Goal: Information Seeking & Learning: Learn about a topic

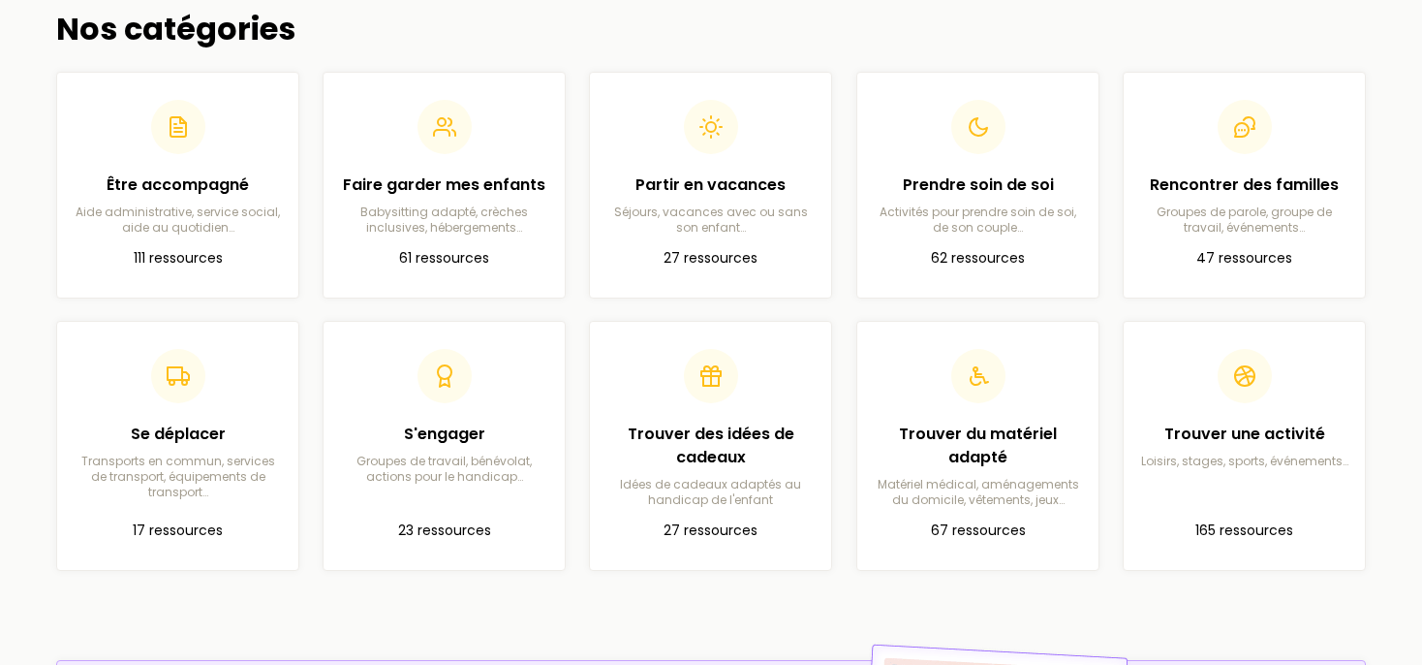
scroll to position [552, 0]
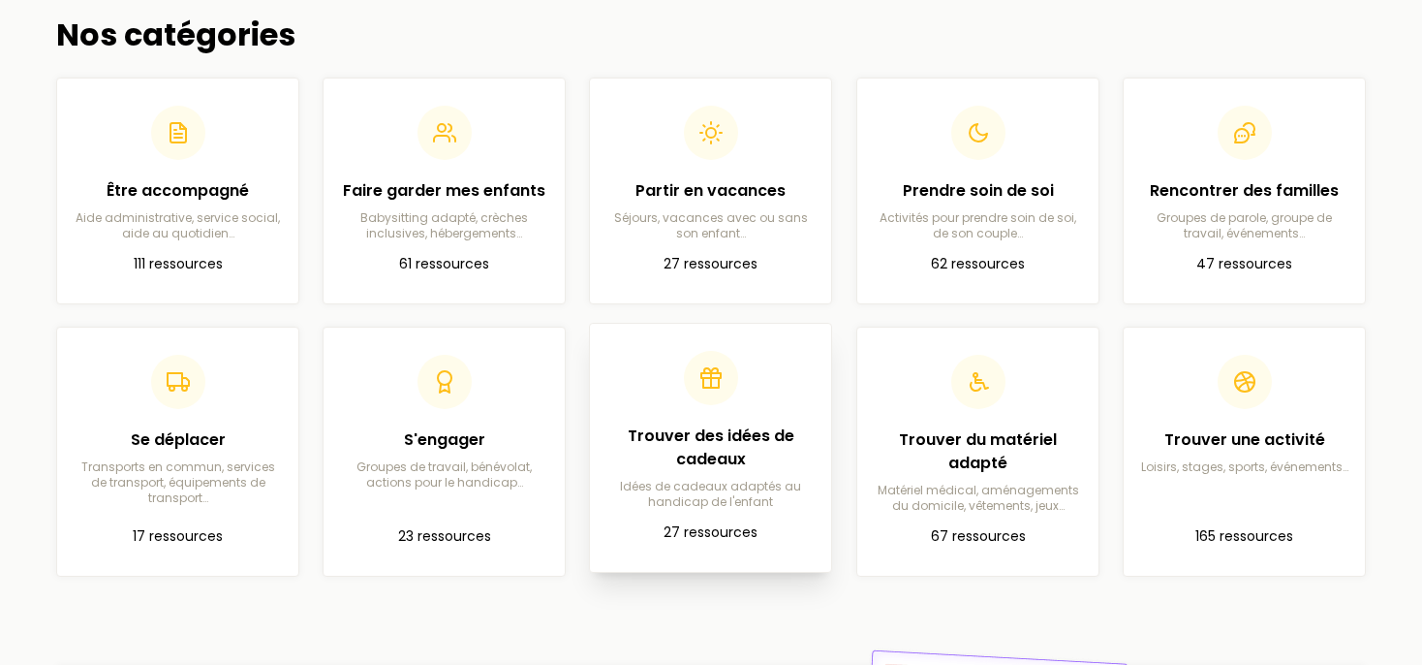
click at [713, 424] on h2 "Trouver des idées de cadeaux" at bounding box center [710, 447] width 210 height 47
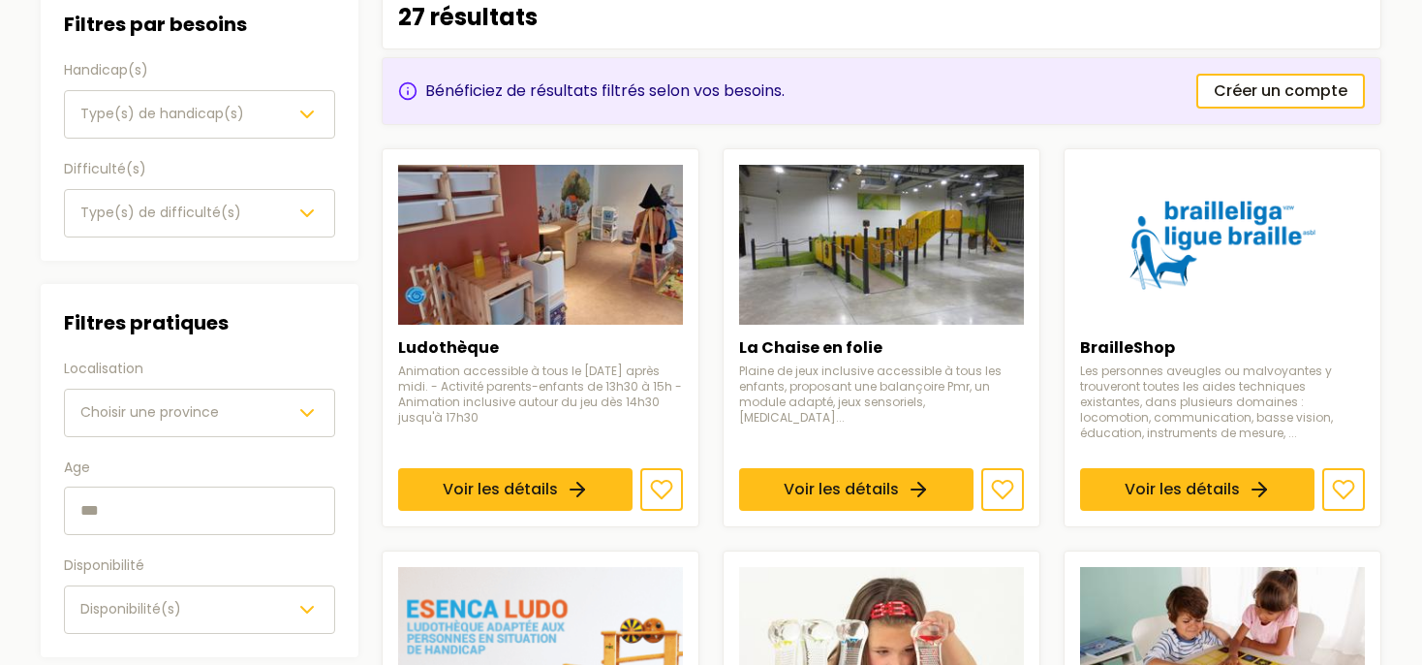
scroll to position [252, 0]
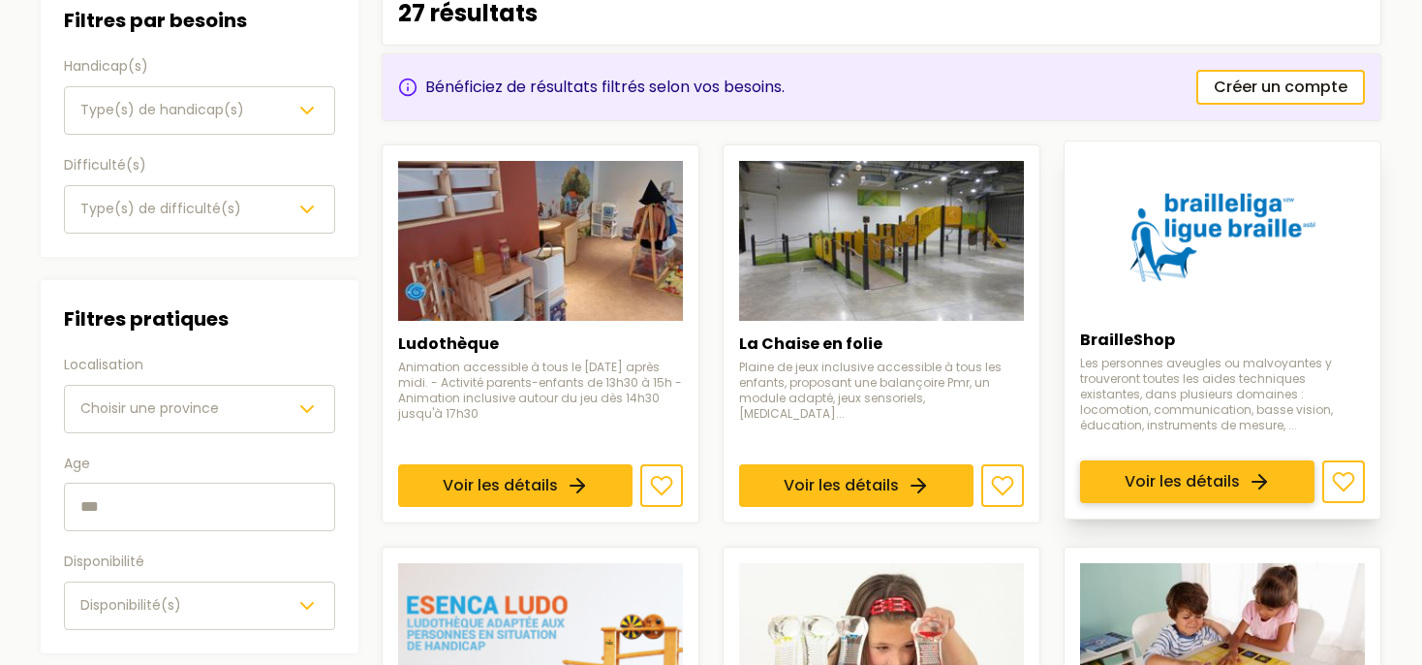
click at [1200, 484] on link "Voir les détails" at bounding box center [1197, 481] width 234 height 43
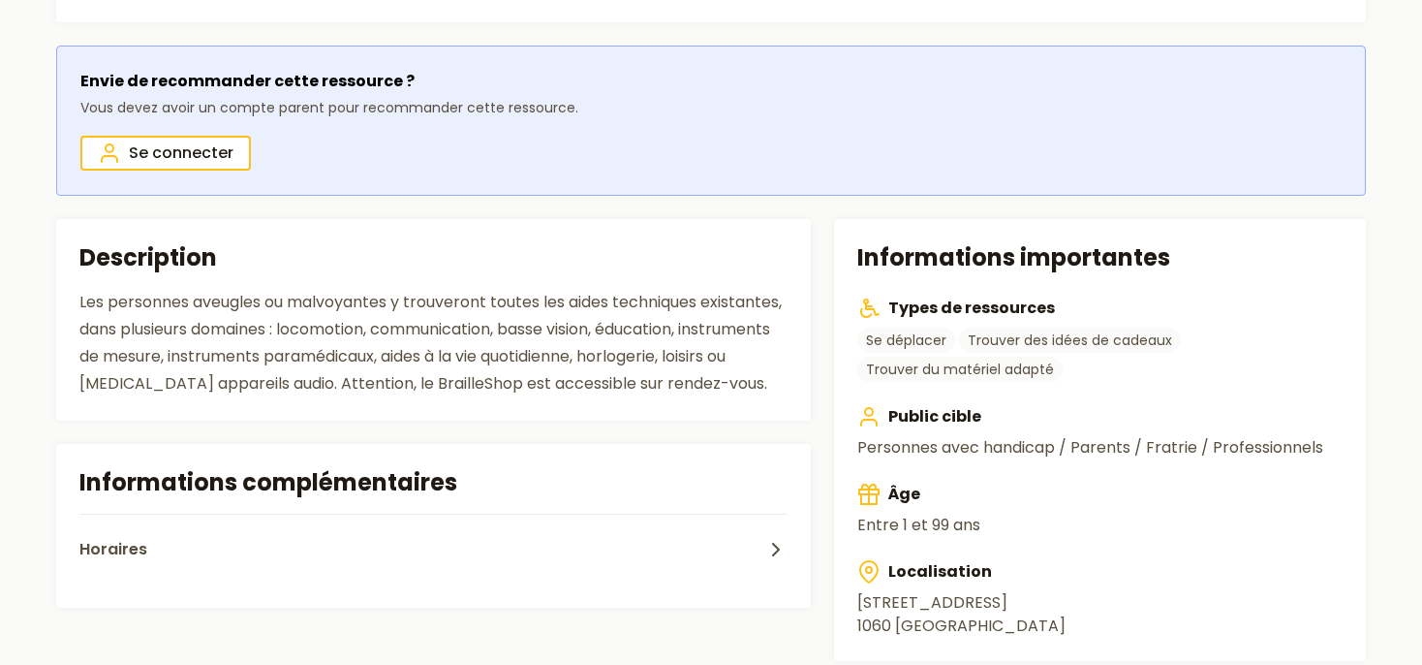
scroll to position [368, 0]
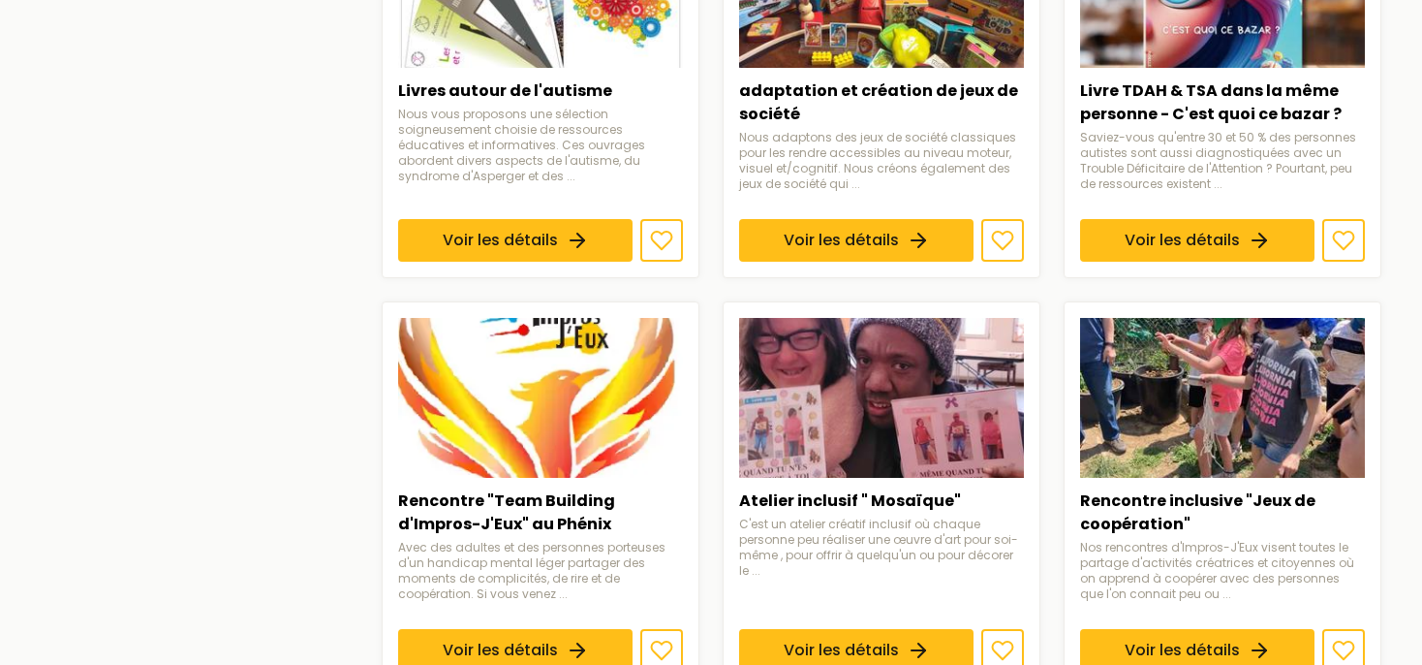
scroll to position [1213, 0]
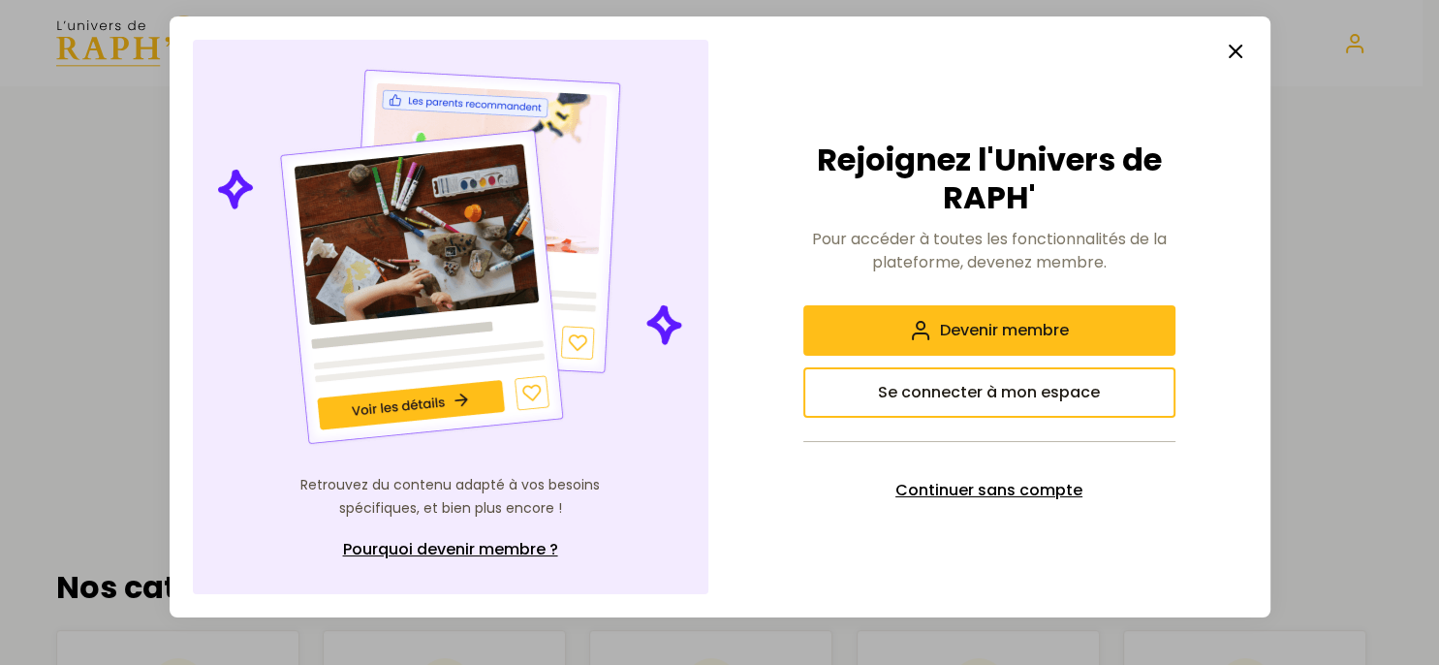
click at [1008, 479] on span "Continuer sans compte" at bounding box center [988, 490] width 187 height 23
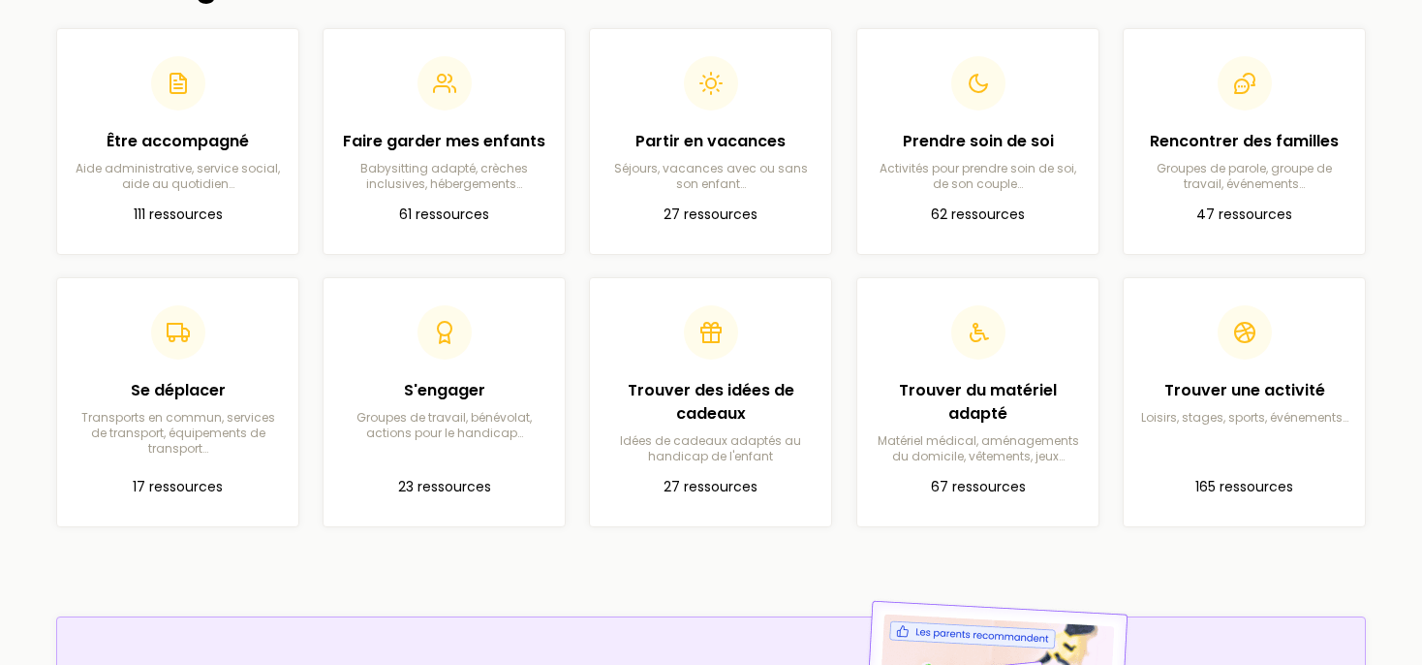
scroll to position [606, 0]
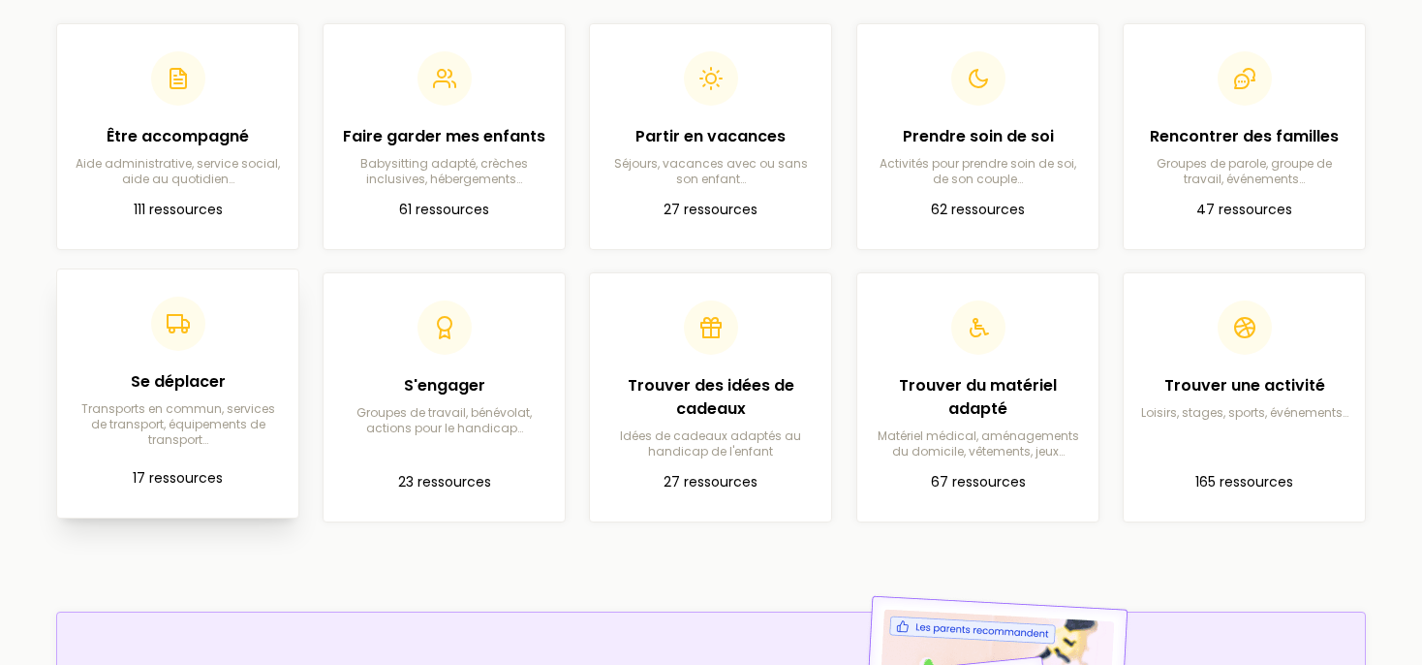
click at [156, 437] on p "Transports en commun, services de transport, équipements de transport…" at bounding box center [178, 424] width 210 height 47
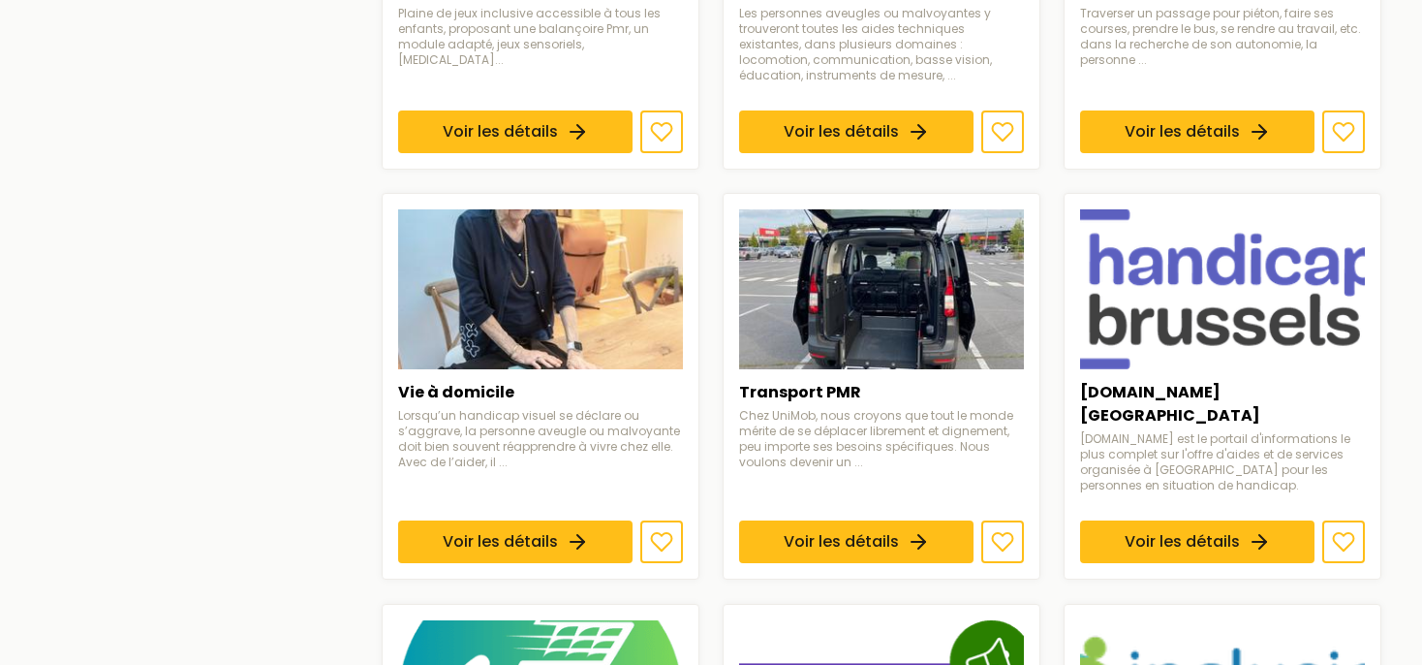
scroll to position [1076, 0]
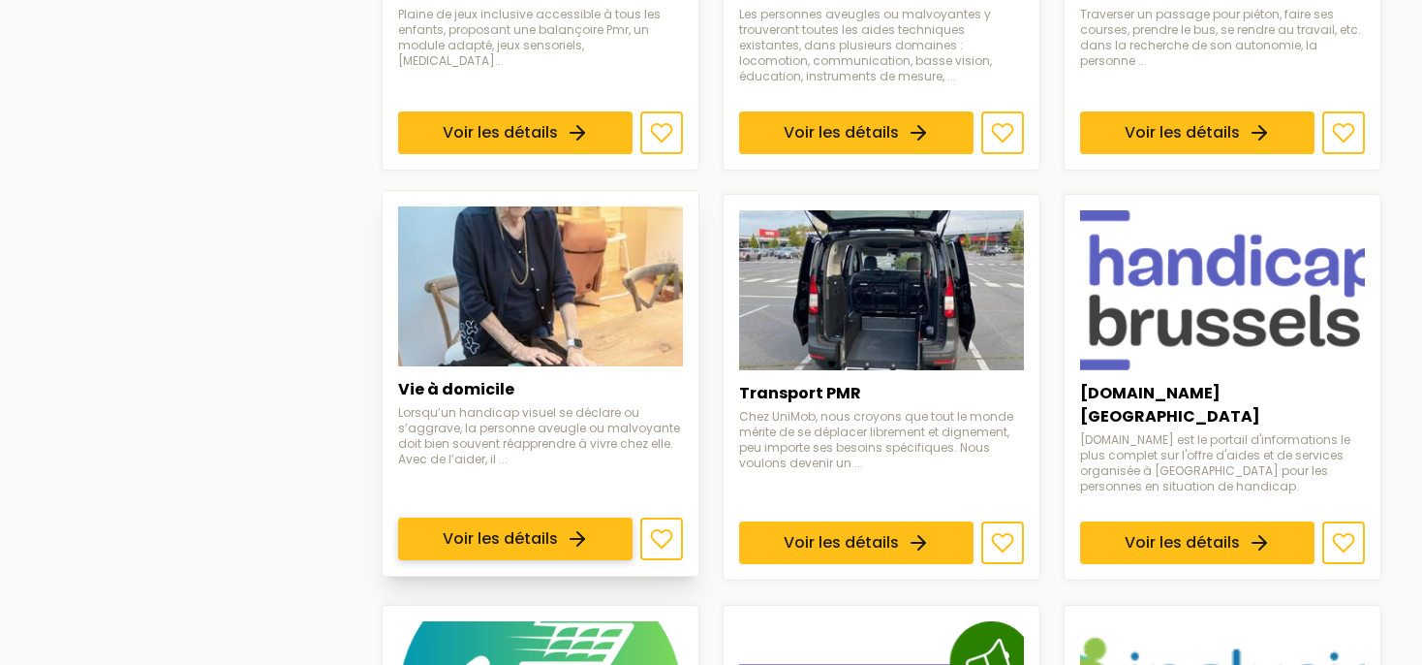
click at [560, 518] on link "Voir les détails" at bounding box center [515, 539] width 234 height 43
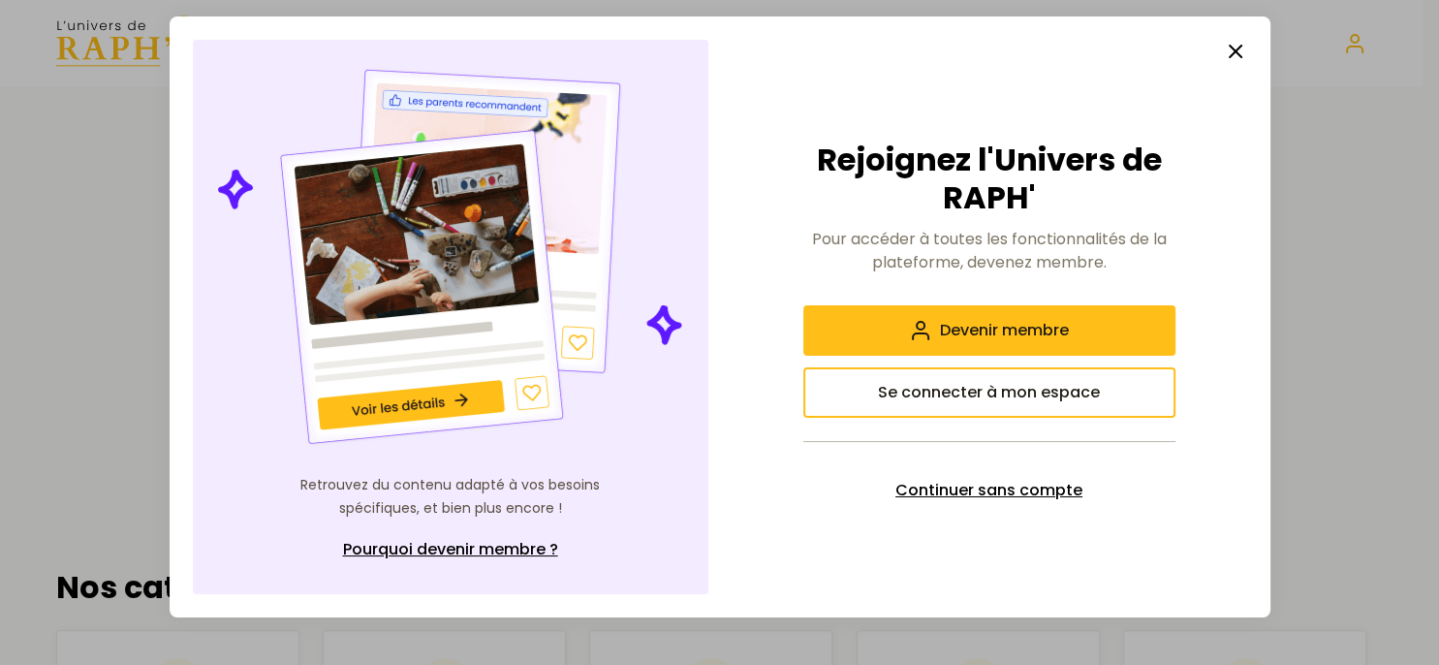
click at [957, 498] on span "Continuer sans compte" at bounding box center [988, 490] width 187 height 23
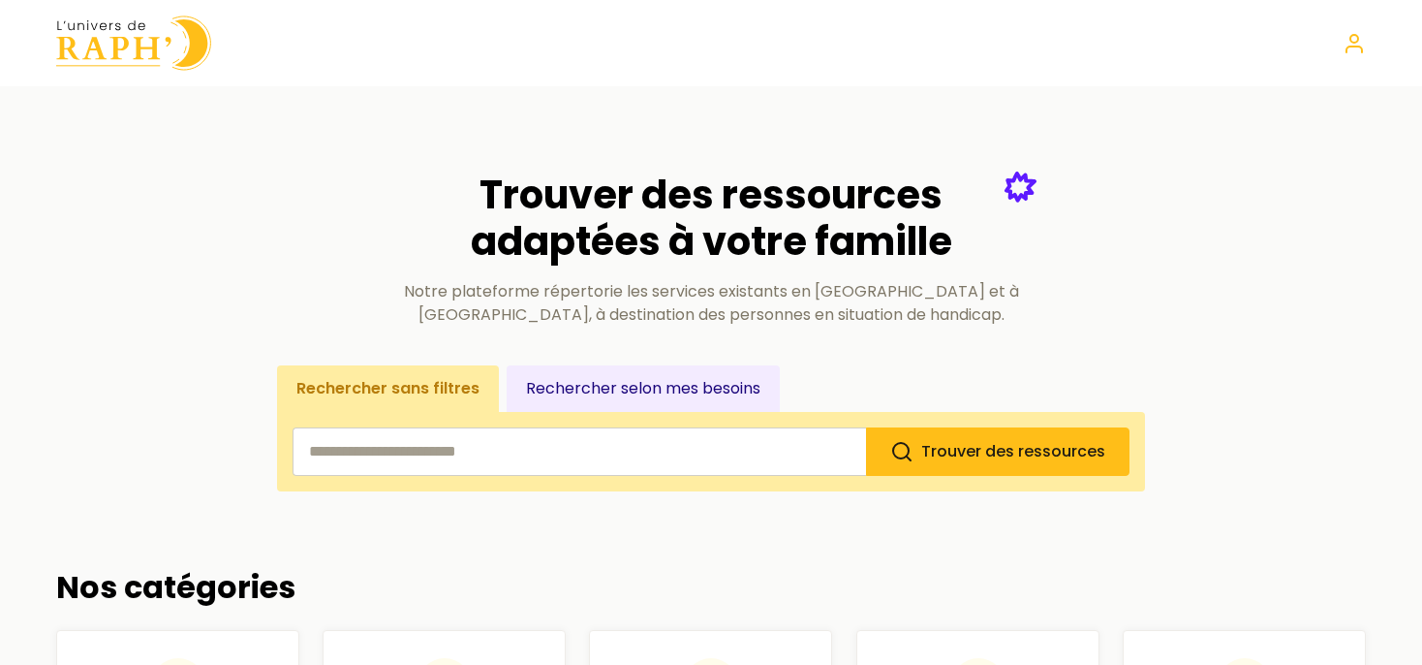
click at [600, 401] on button "Rechercher selon mes besoins" at bounding box center [643, 388] width 273 height 47
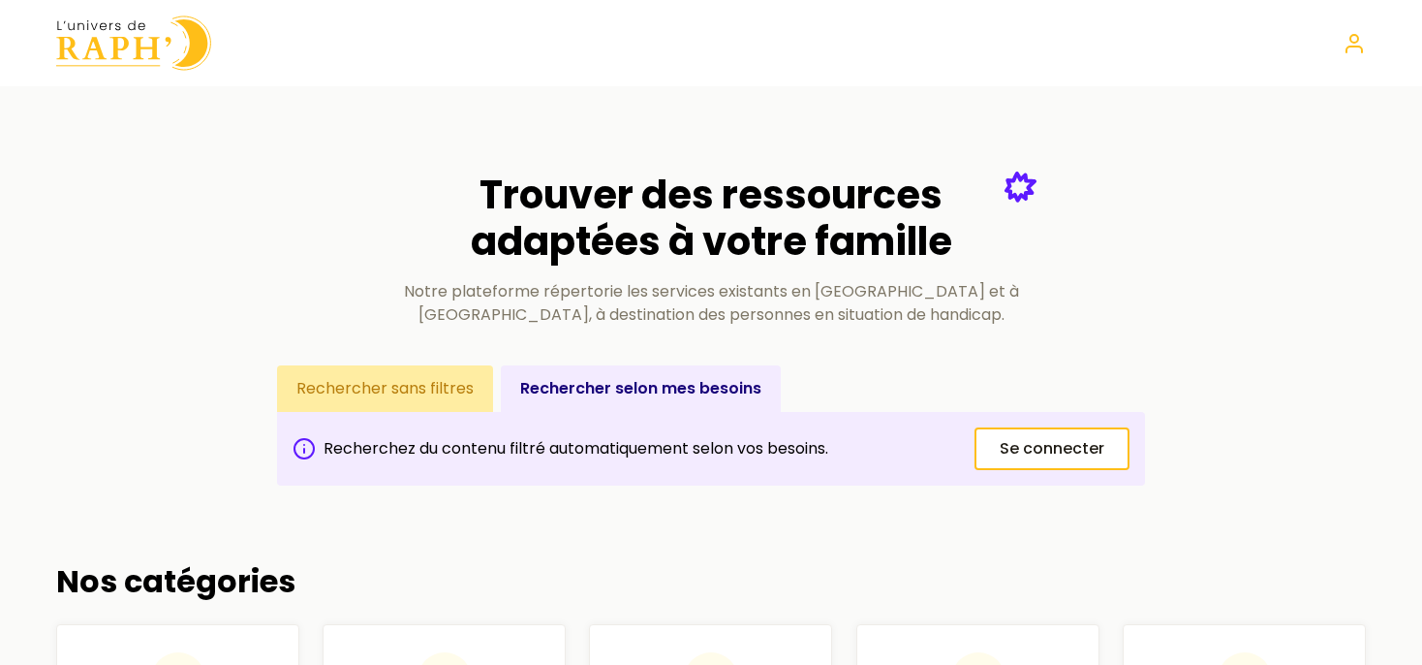
click at [387, 397] on button "Rechercher sans filtres" at bounding box center [385, 388] width 216 height 47
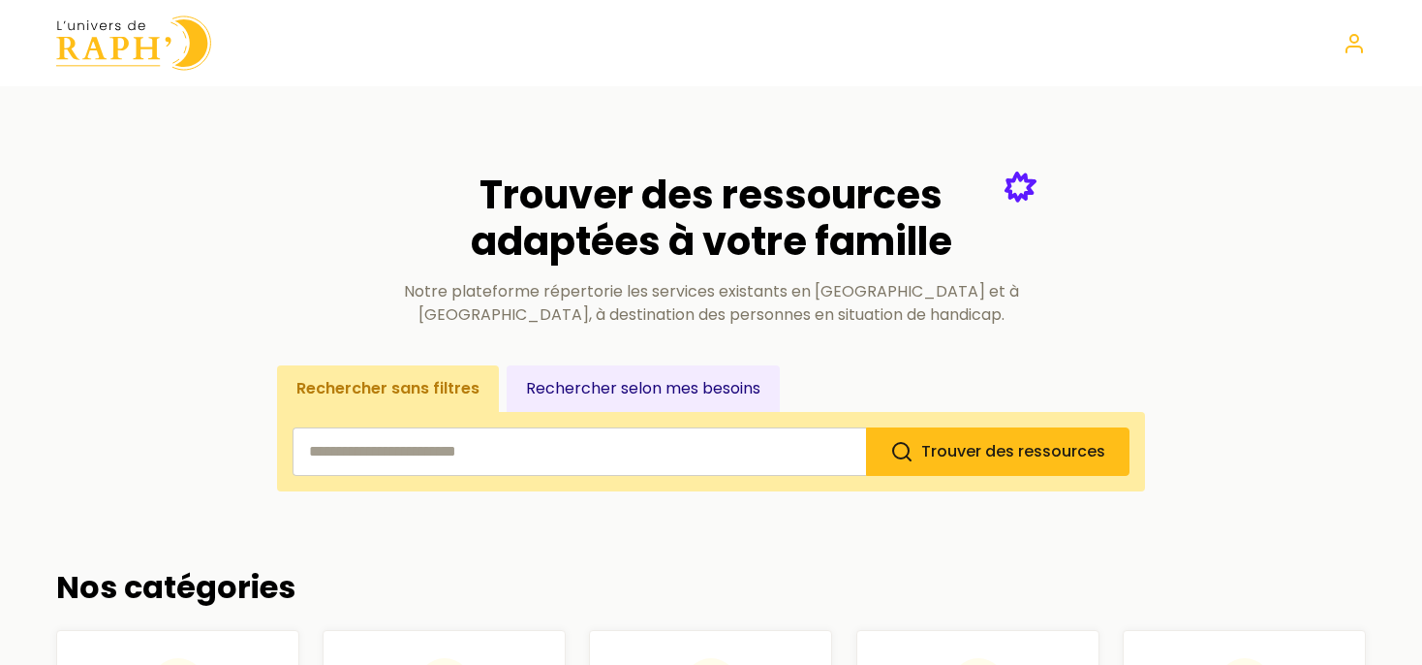
click at [408, 443] on input "search" at bounding box center [580, 451] width 574 height 48
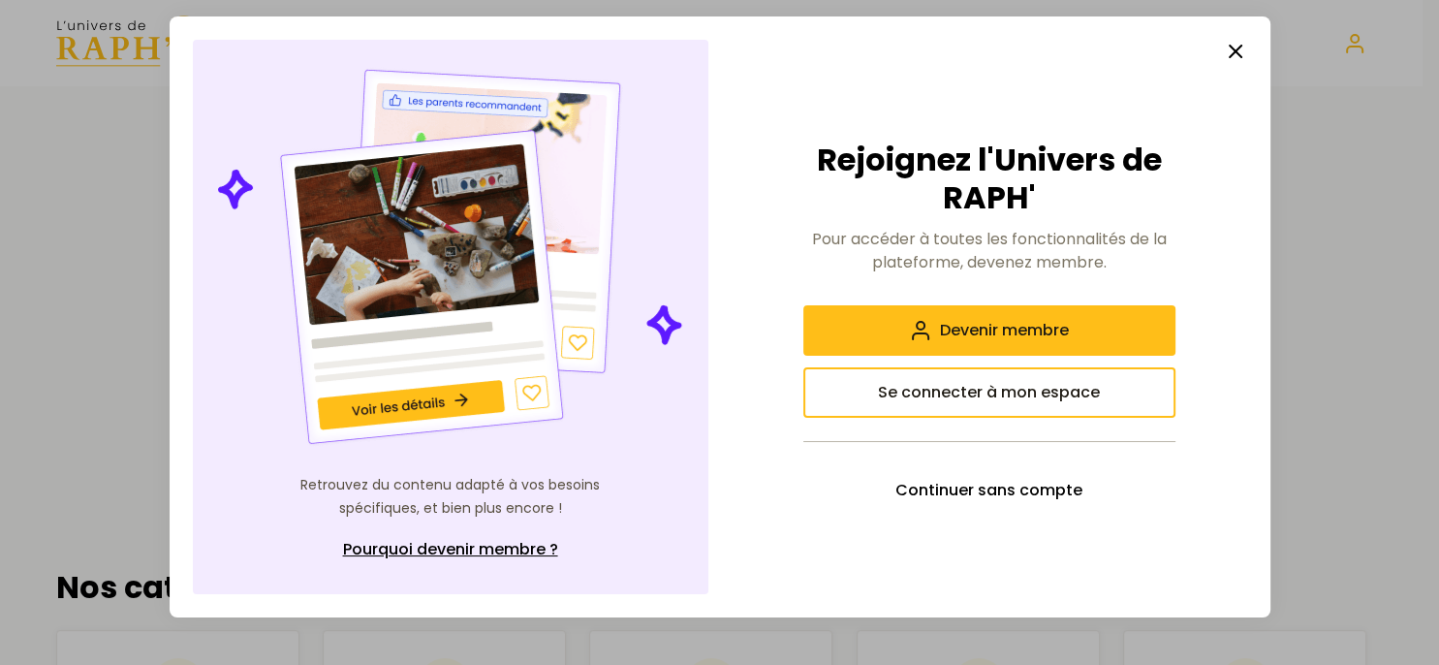
click at [1236, 55] on icon "button" at bounding box center [1235, 51] width 23 height 23
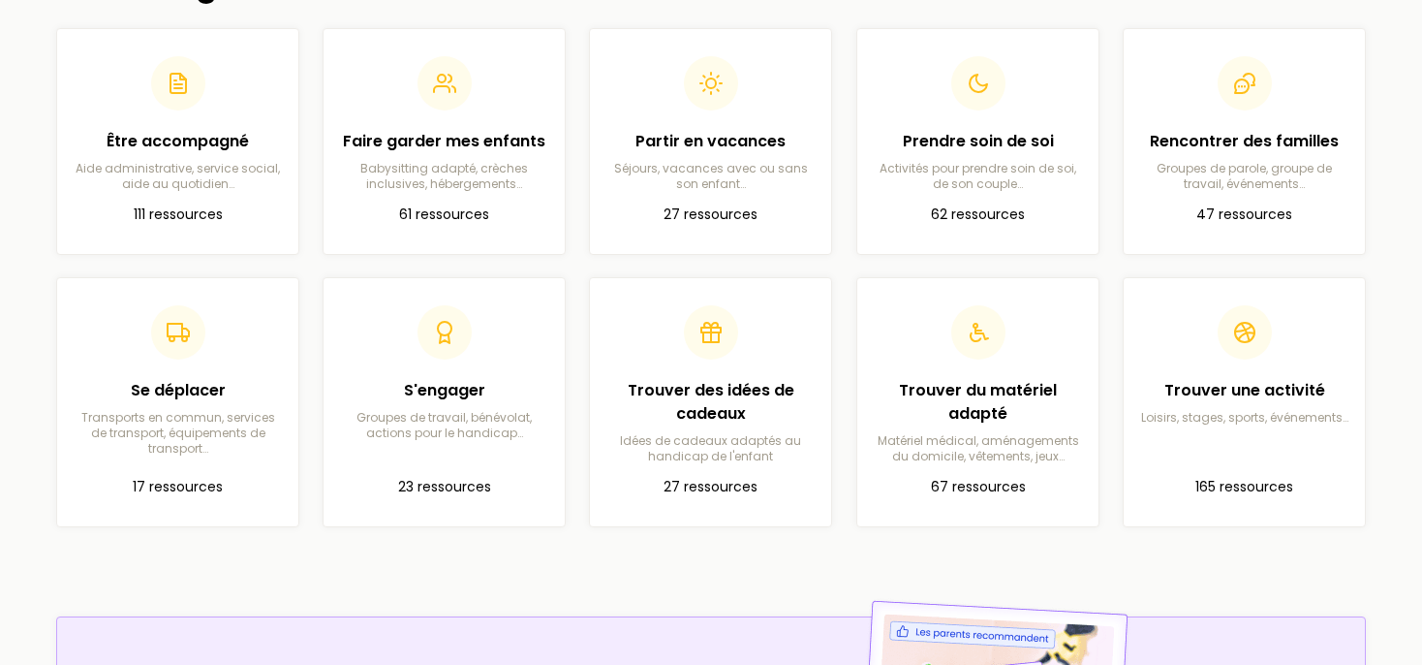
scroll to position [600, 0]
click at [734, 429] on div "Trouver des idées de cadeaux Idées de cadeaux adaptés au handicap de l'enfant" at bounding box center [710, 419] width 210 height 85
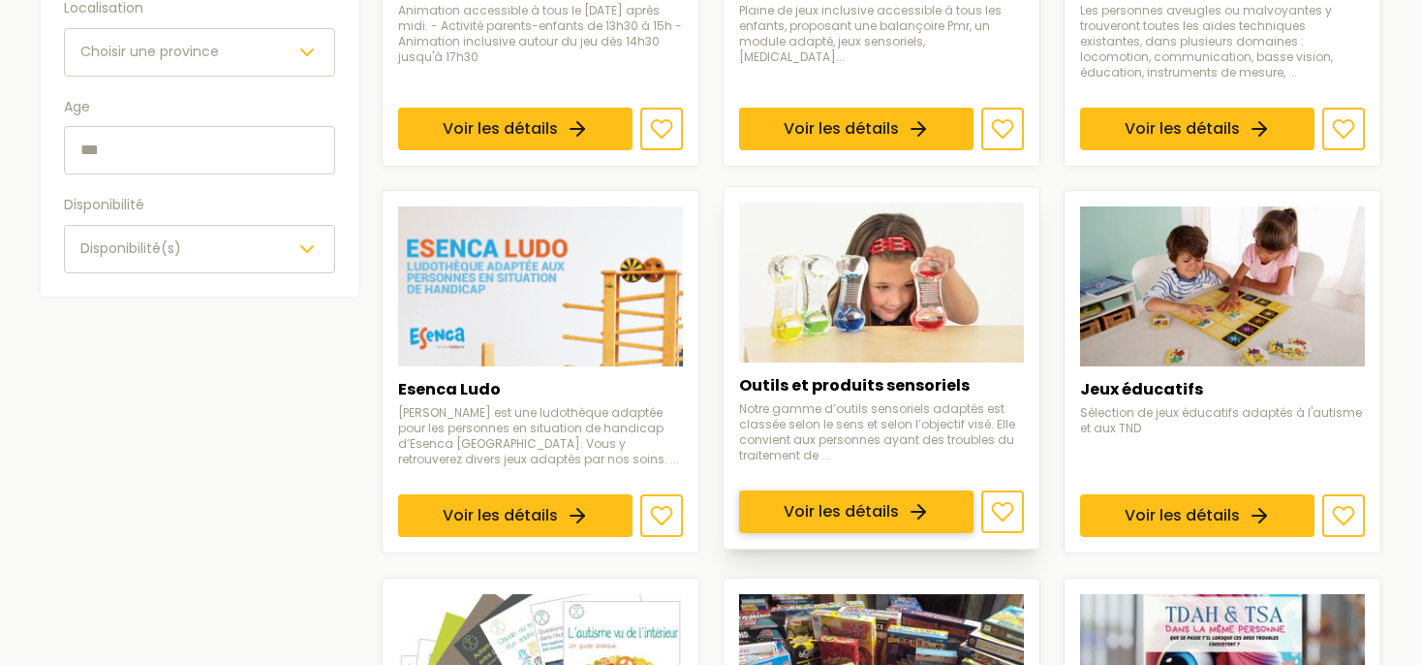
scroll to position [613, 0]
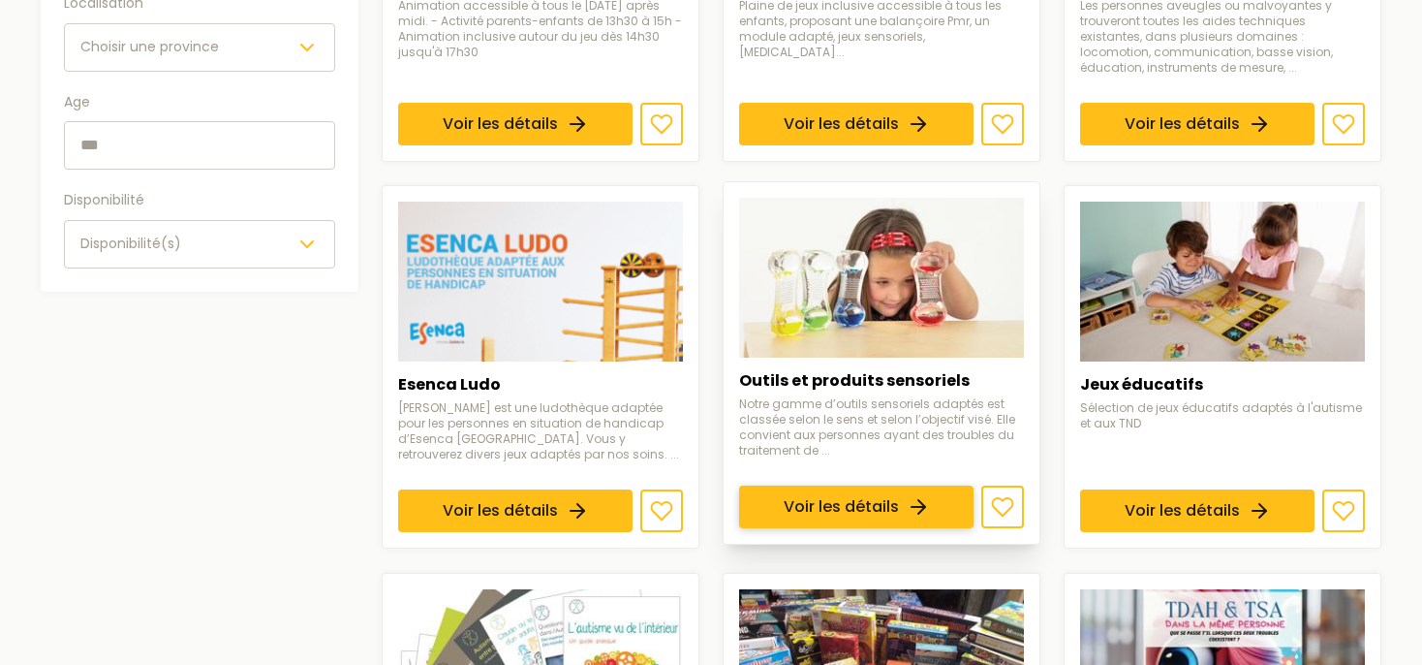
click at [845, 486] on link "Voir les détails" at bounding box center [856, 507] width 234 height 43
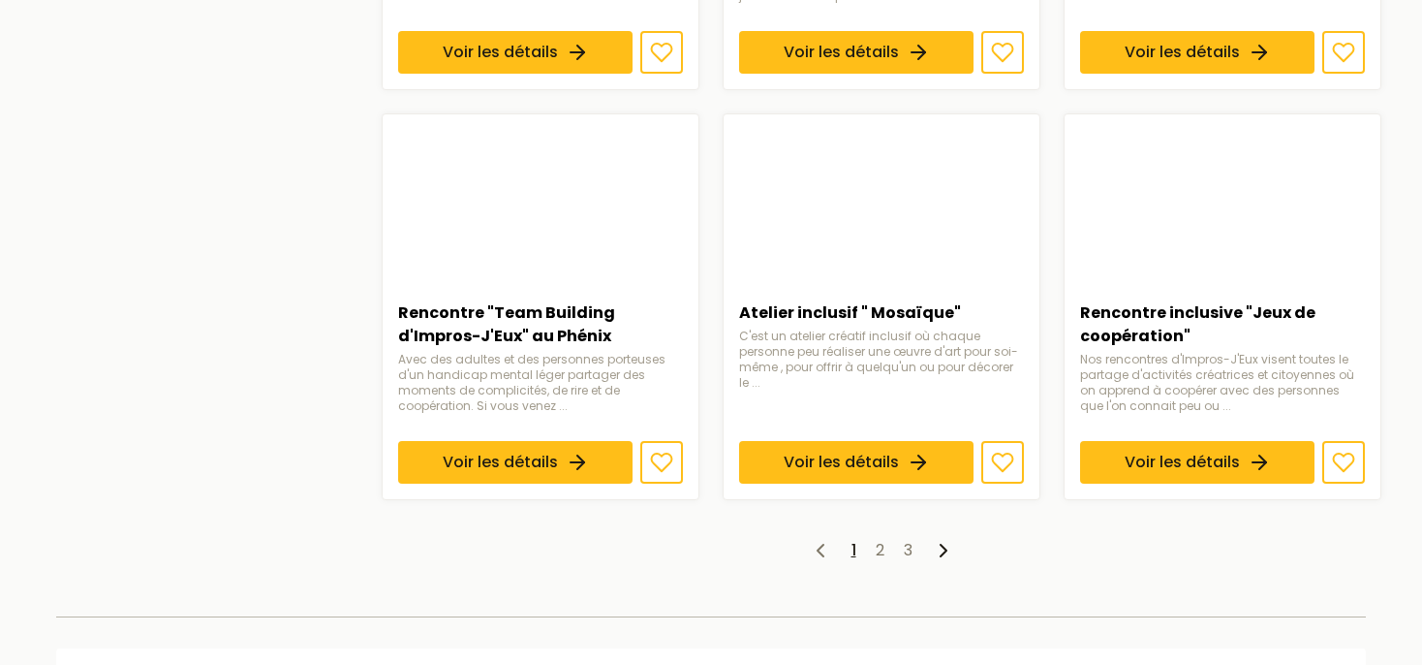
scroll to position [1492, 0]
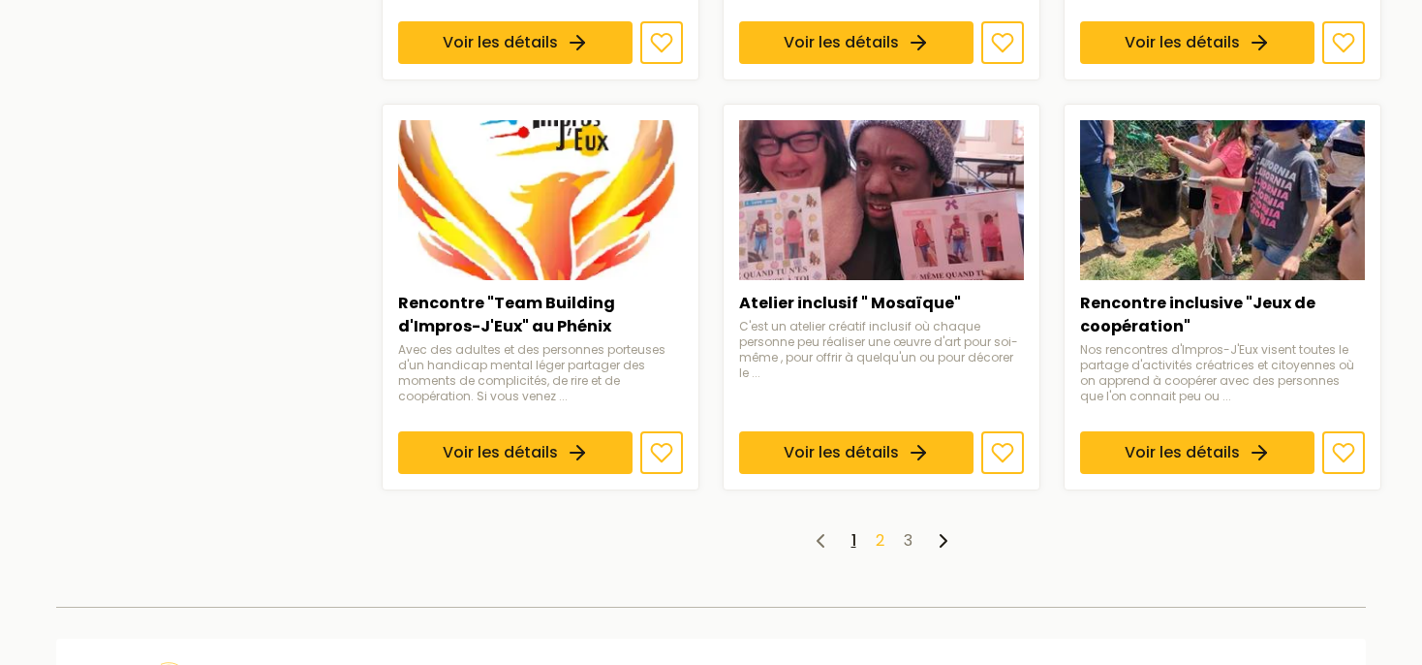
click at [878, 532] on link "2" at bounding box center [880, 540] width 9 height 22
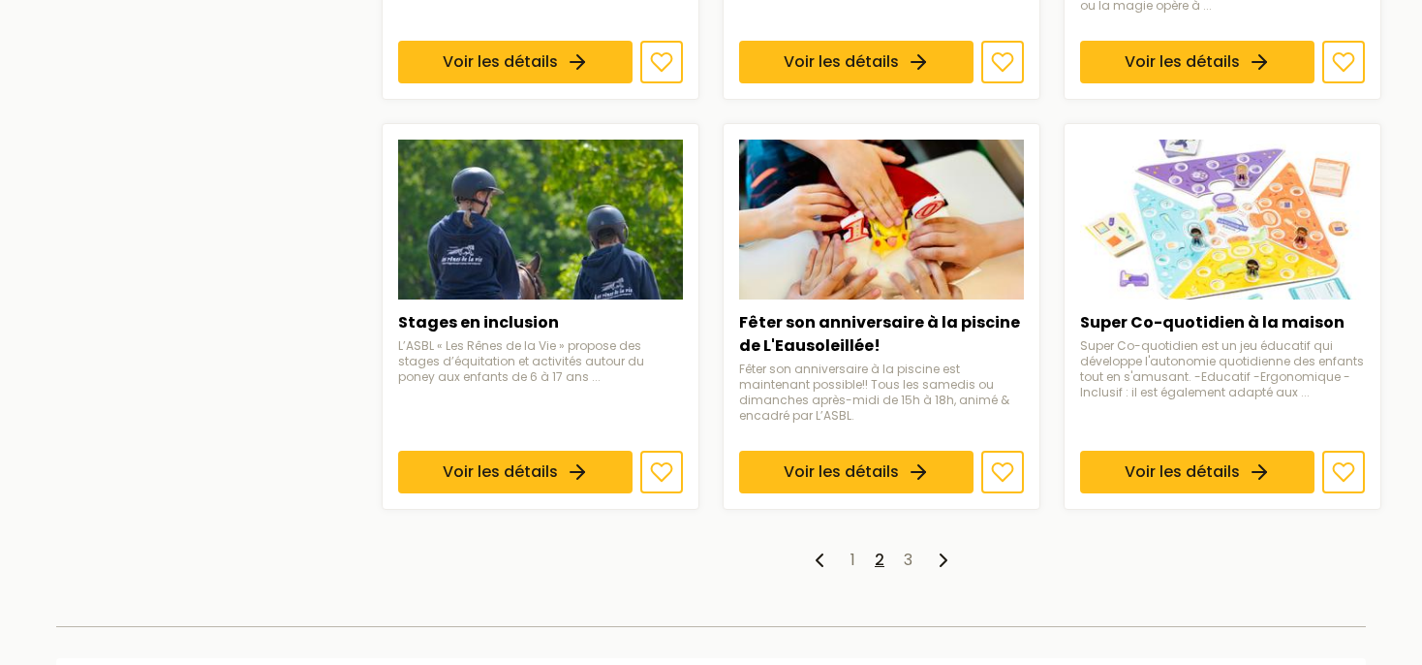
scroll to position [1534, 0]
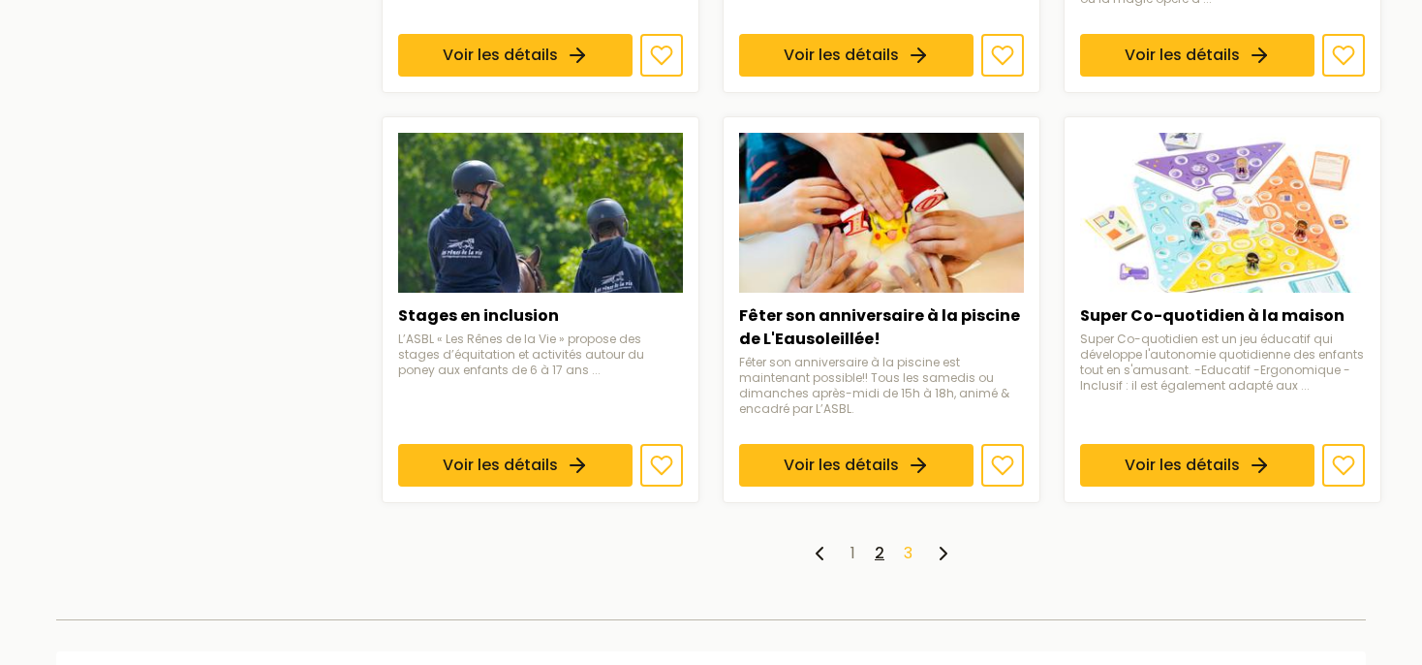
click at [906, 547] on link "3" at bounding box center [908, 553] width 9 height 22
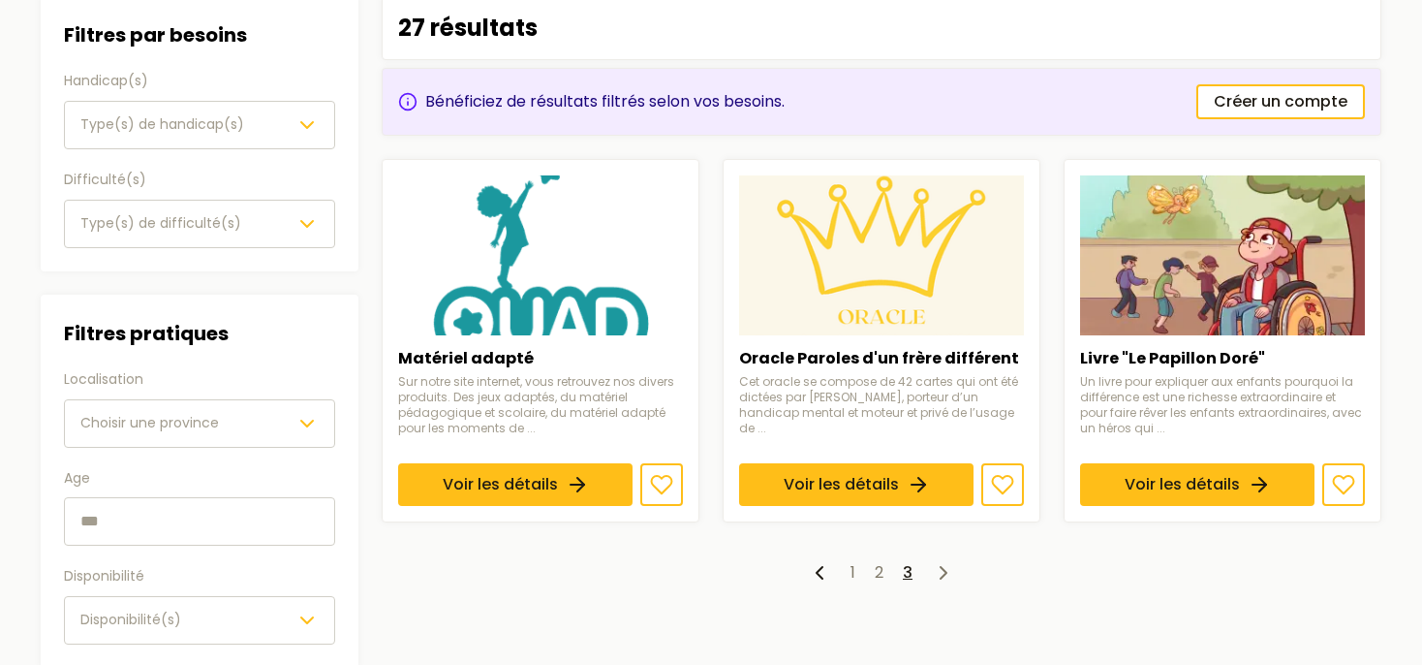
scroll to position [238, 0]
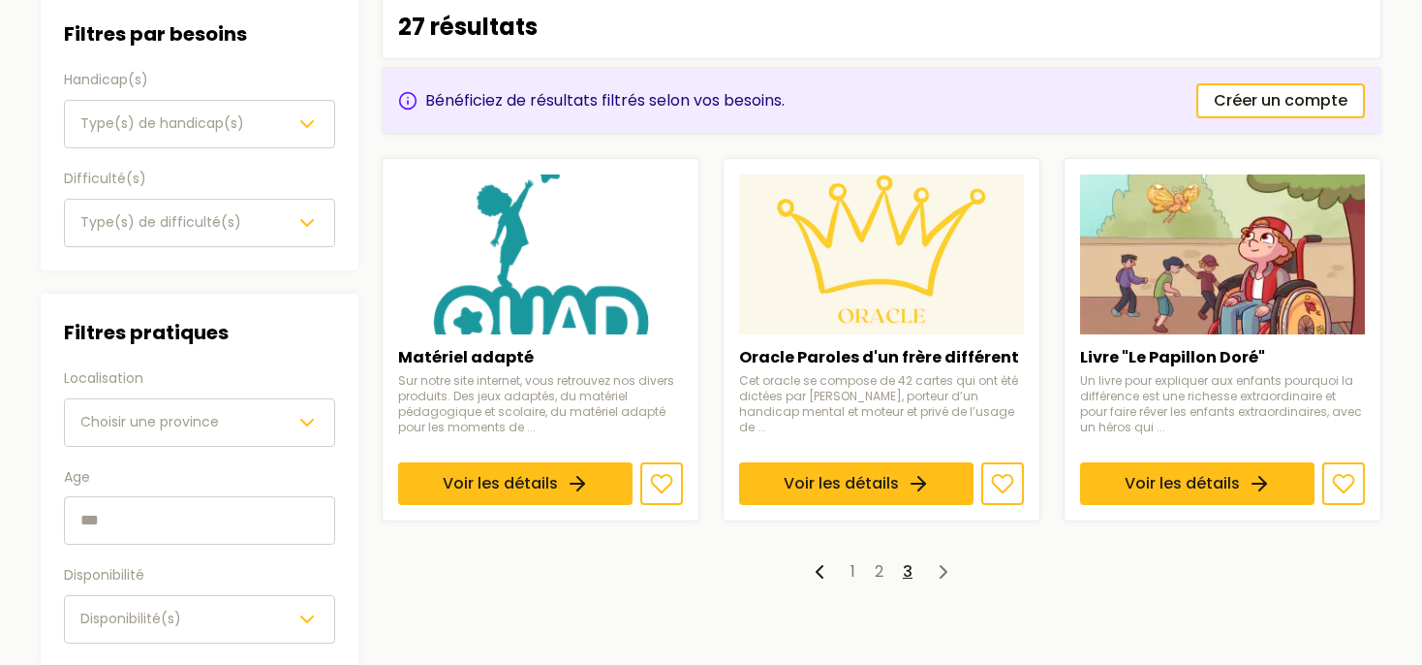
click at [963, 568] on ul "1 2 3" at bounding box center [882, 571] width 1000 height 23
click at [937, 567] on icon at bounding box center [943, 571] width 23 height 23
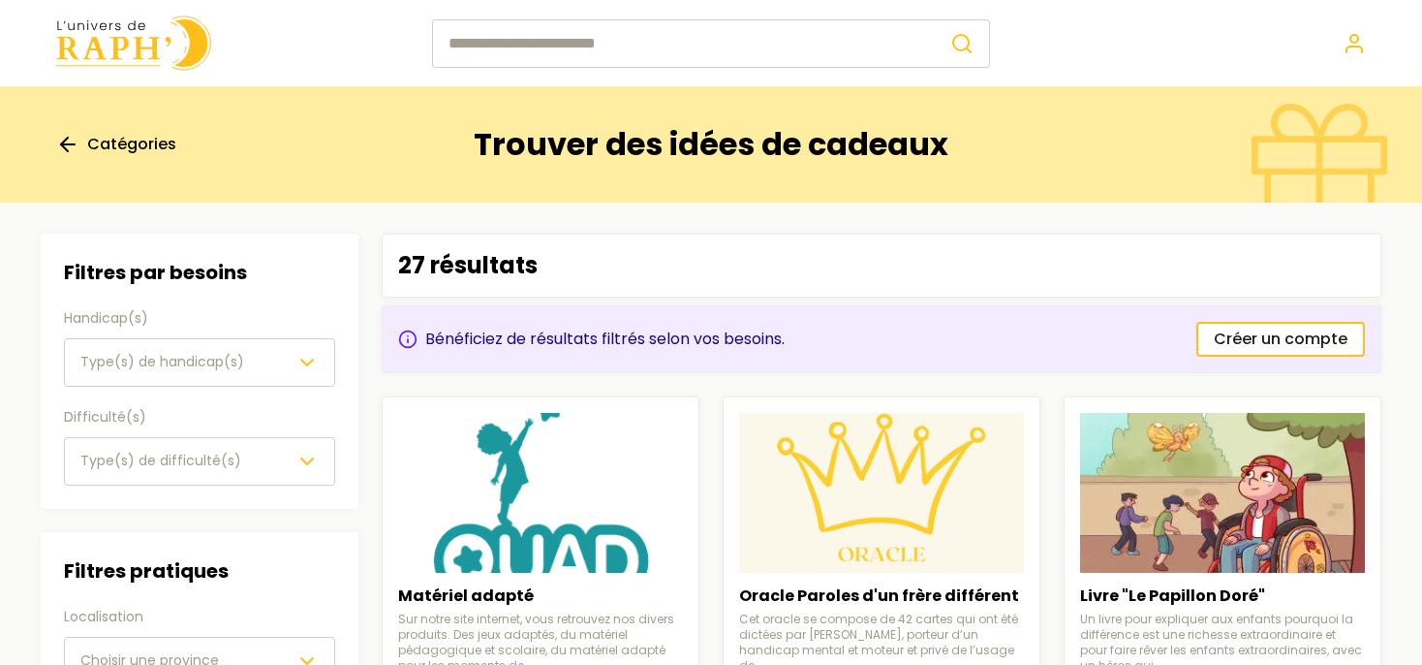
click at [304, 362] on icon "button" at bounding box center [306, 362] width 23 height 23
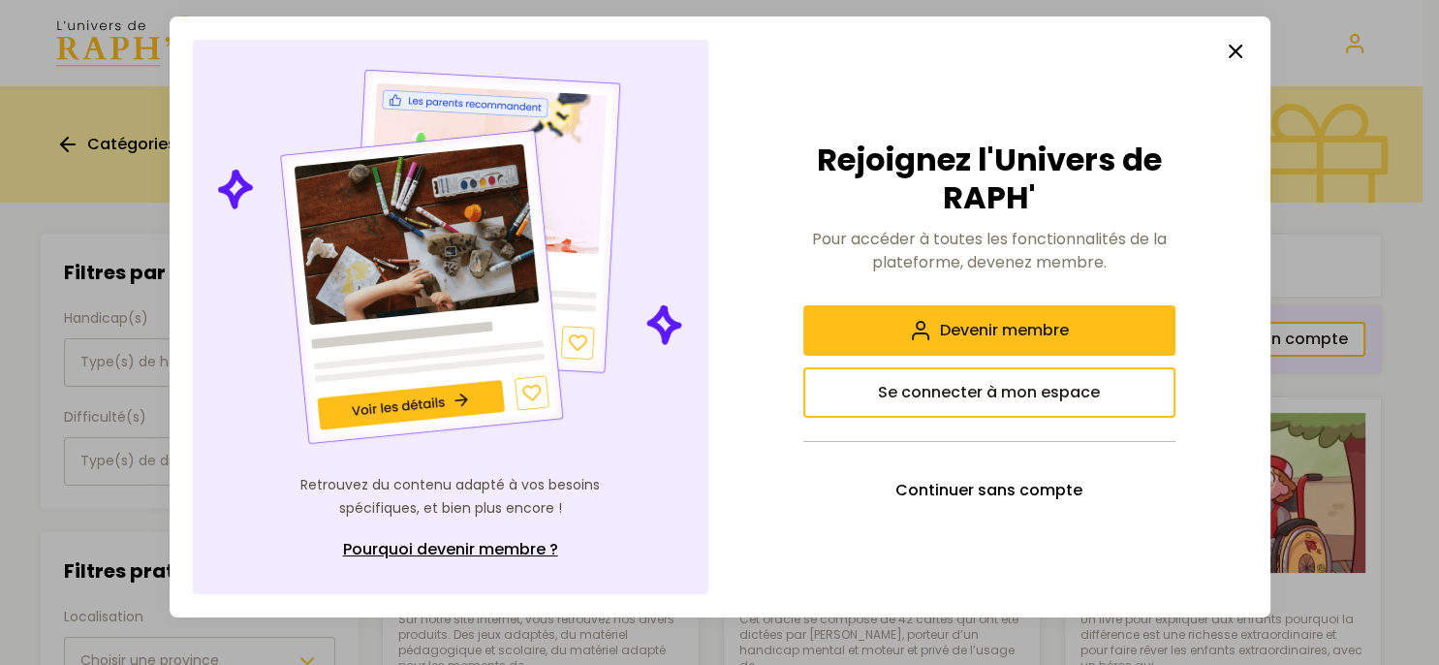
click at [1230, 53] on icon "button" at bounding box center [1235, 51] width 23 height 23
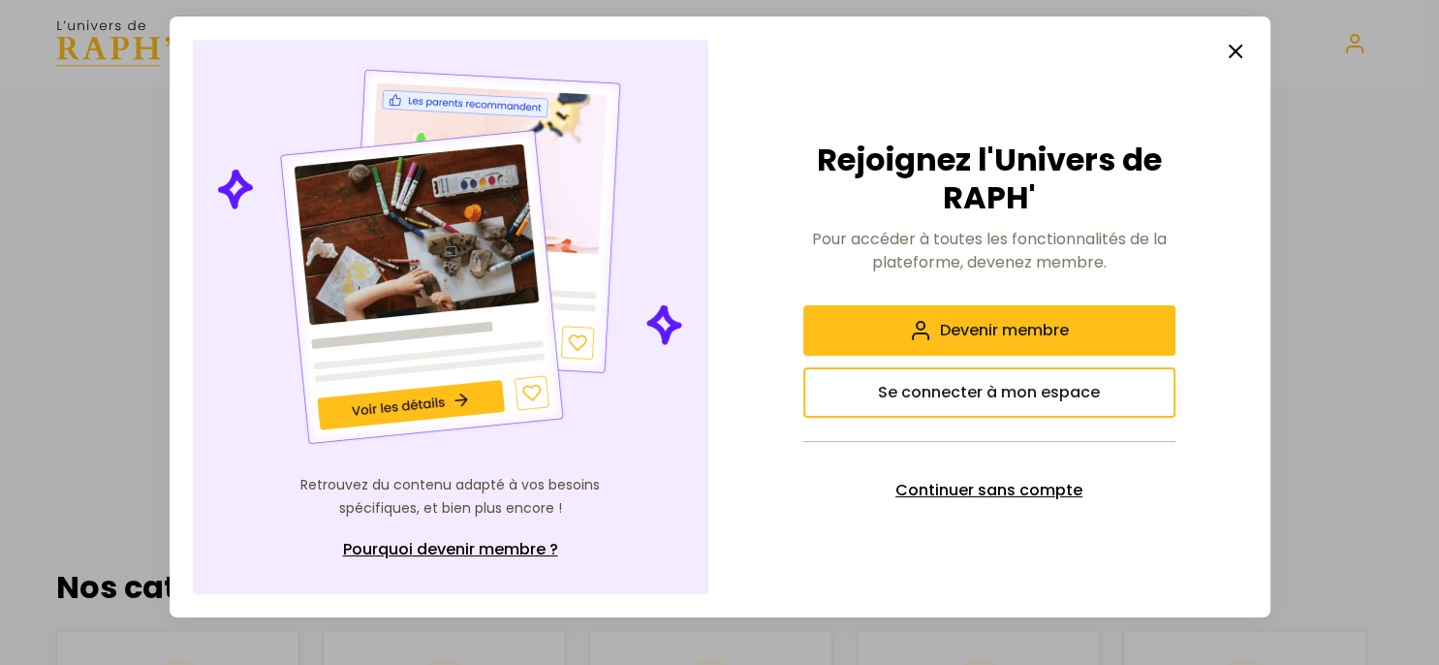
click at [1009, 479] on span "Continuer sans compte" at bounding box center [988, 490] width 187 height 23
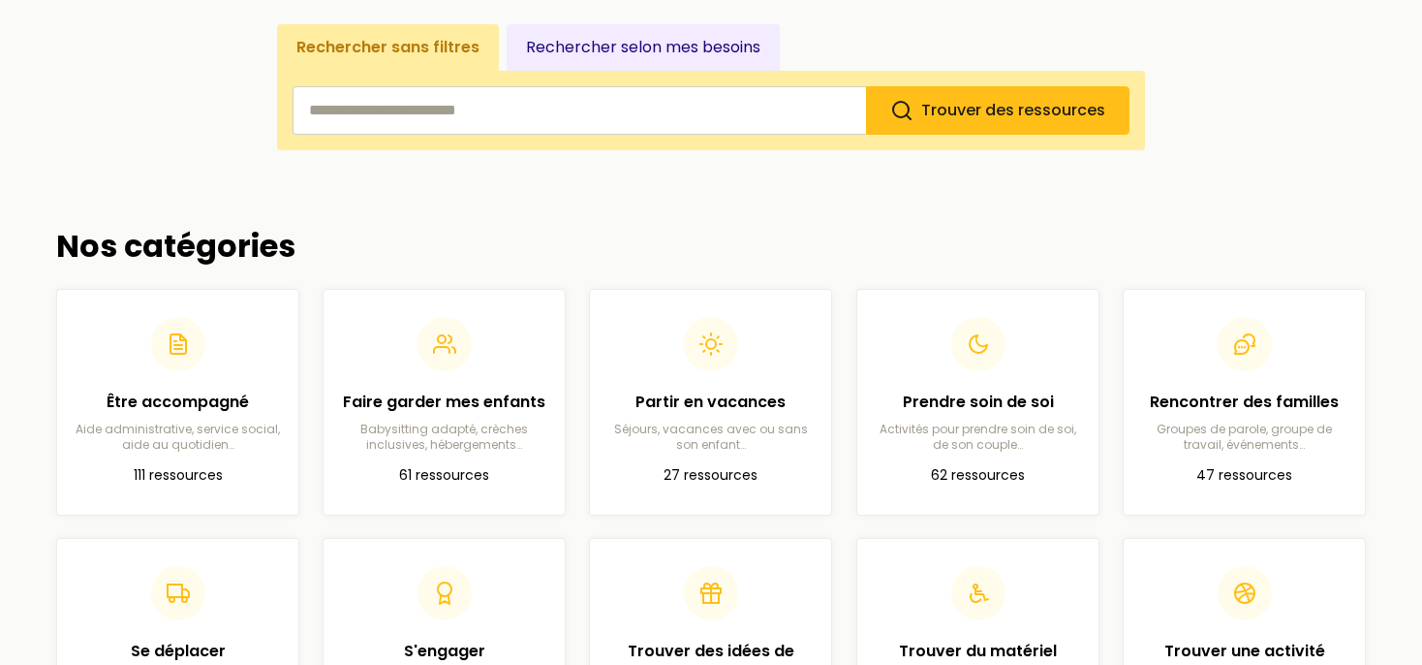
scroll to position [579, 0]
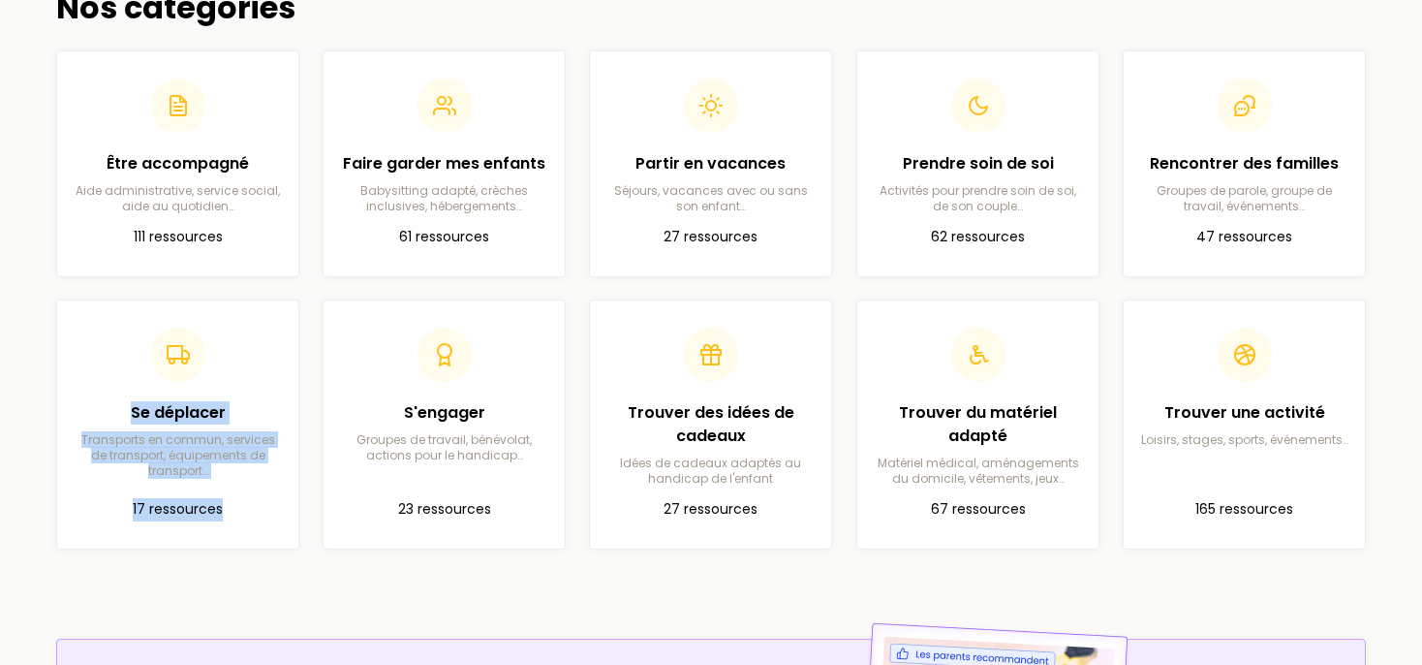
drag, startPoint x: 17, startPoint y: 386, endPoint x: 587, endPoint y: 568, distance: 598.0
click at [587, 568] on main "Trouver des ressources adaptées à votre famille Notre plateforme répertorie les…" at bounding box center [711, 269] width 1422 height 1525
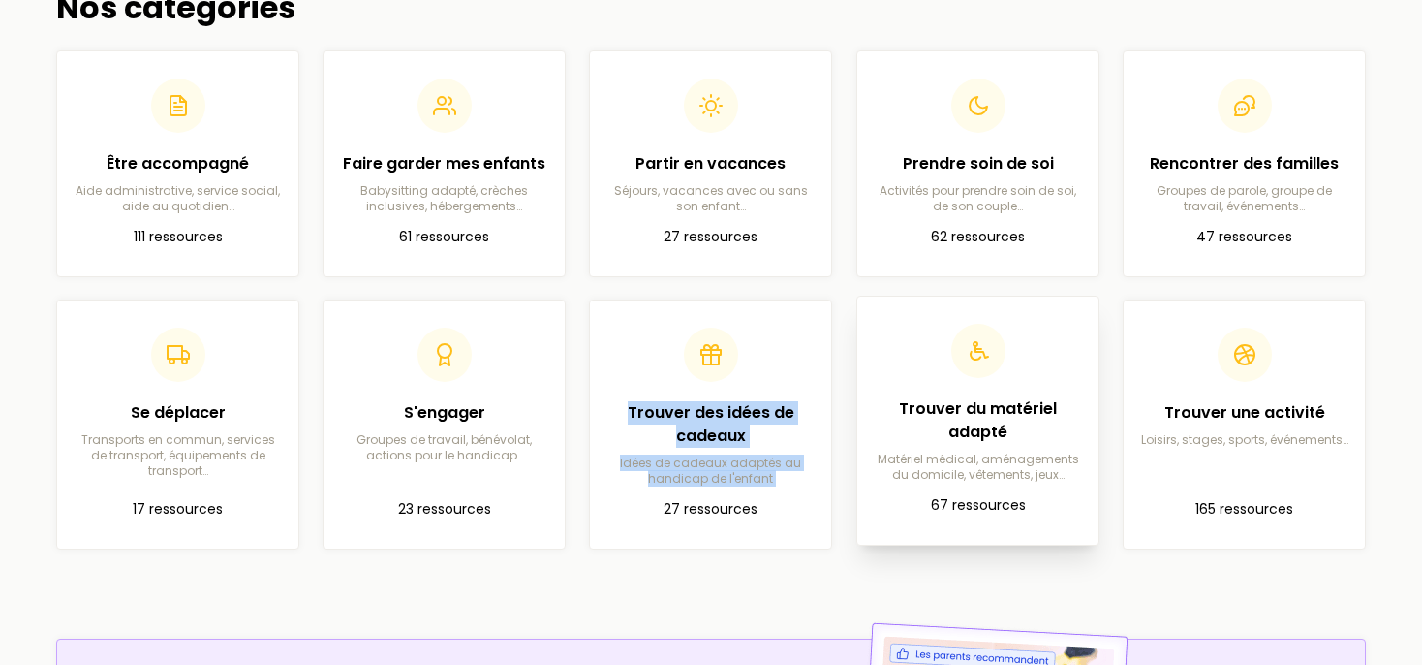
click at [986, 434] on h2 "Trouver du matériel adapté" at bounding box center [978, 420] width 210 height 47
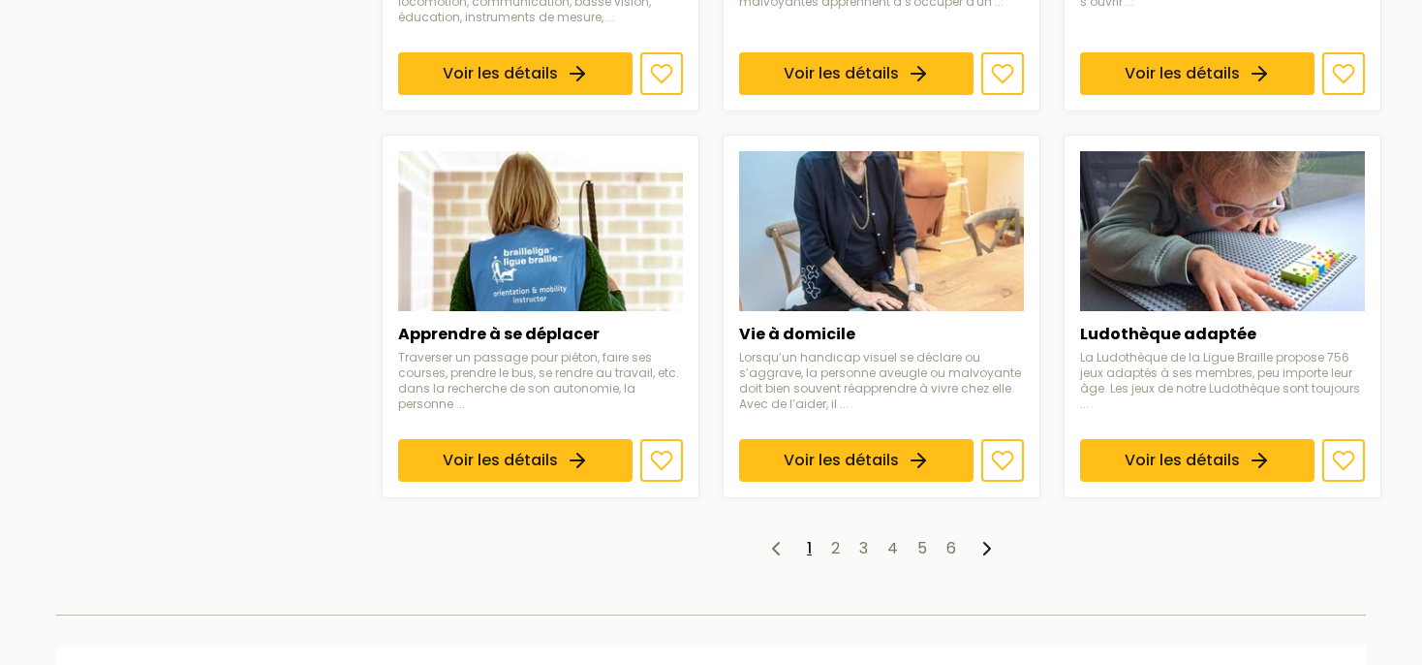
scroll to position [1486, 0]
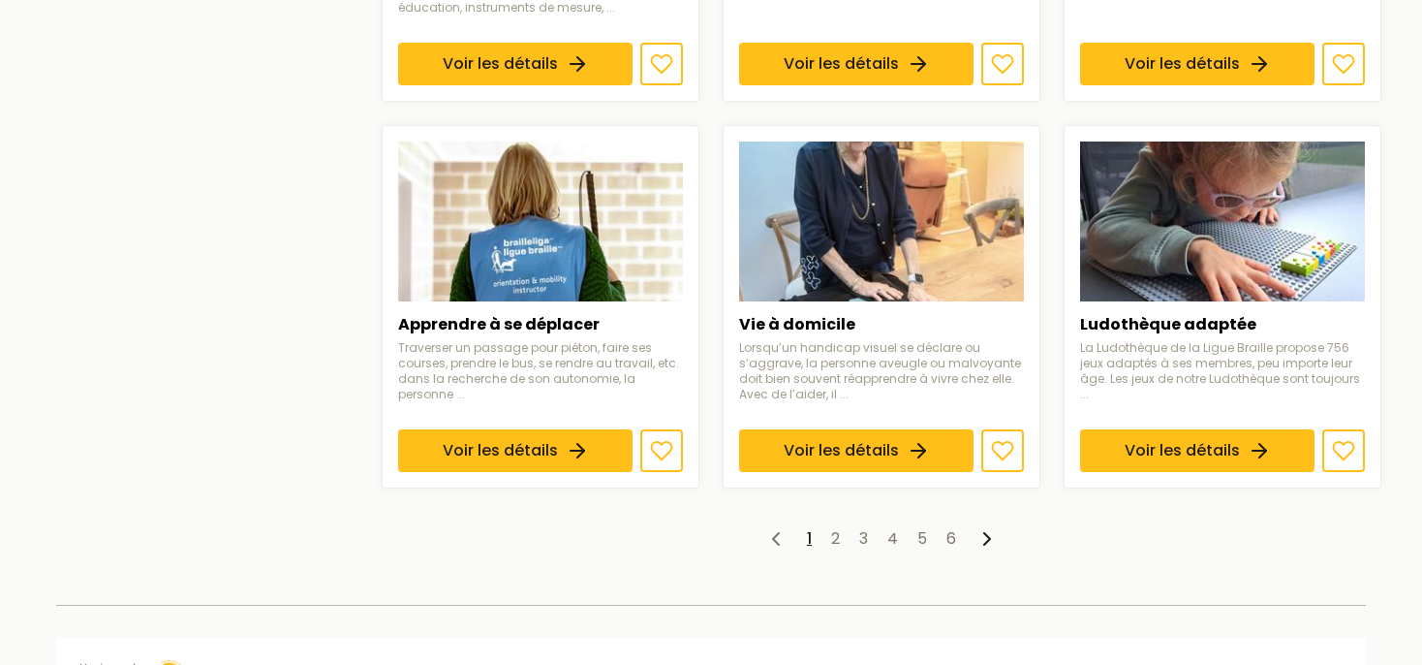
click at [977, 535] on icon at bounding box center [987, 538] width 23 height 23
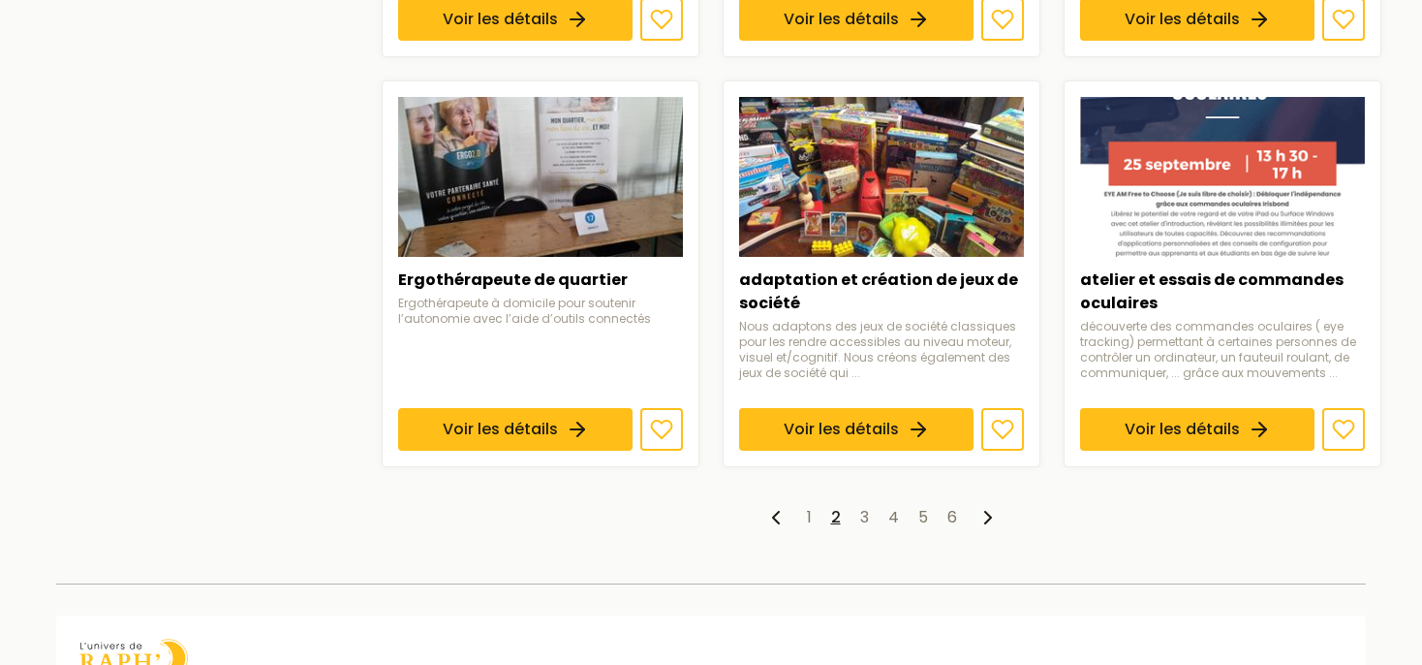
scroll to position [1519, 0]
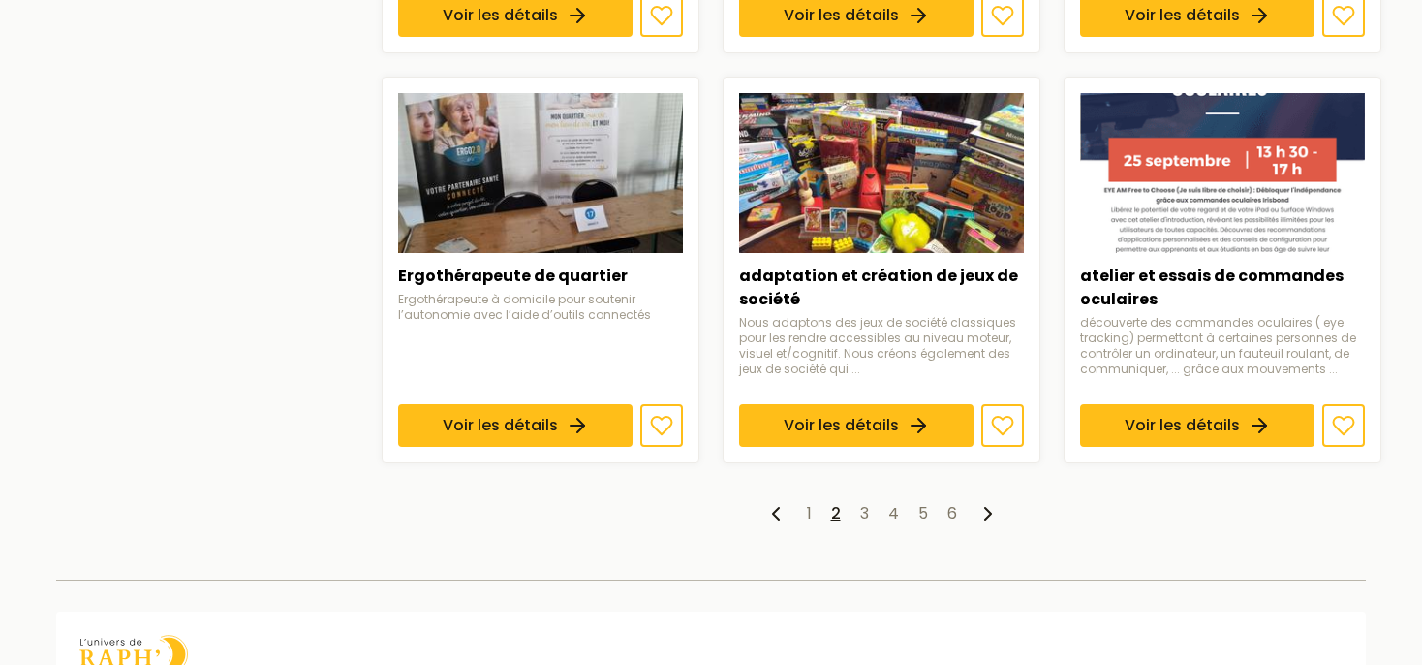
click at [994, 510] on icon at bounding box center [988, 513] width 23 height 23
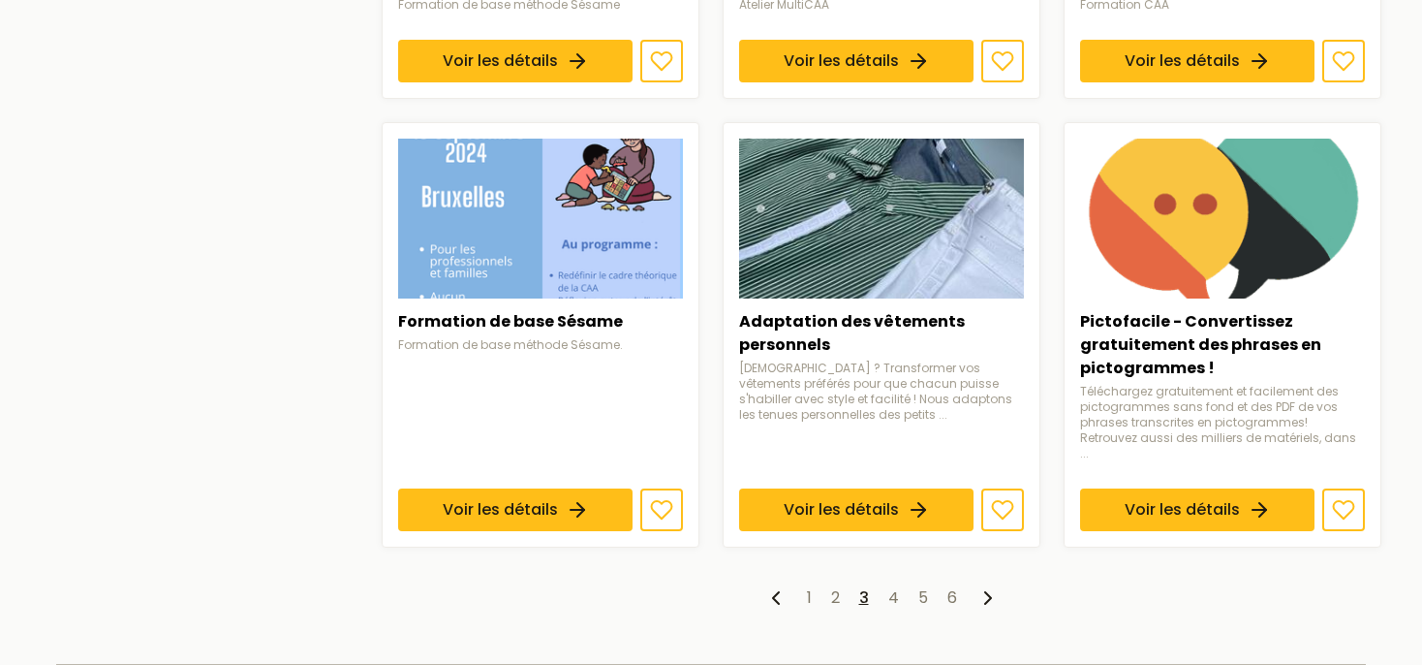
scroll to position [1390, 0]
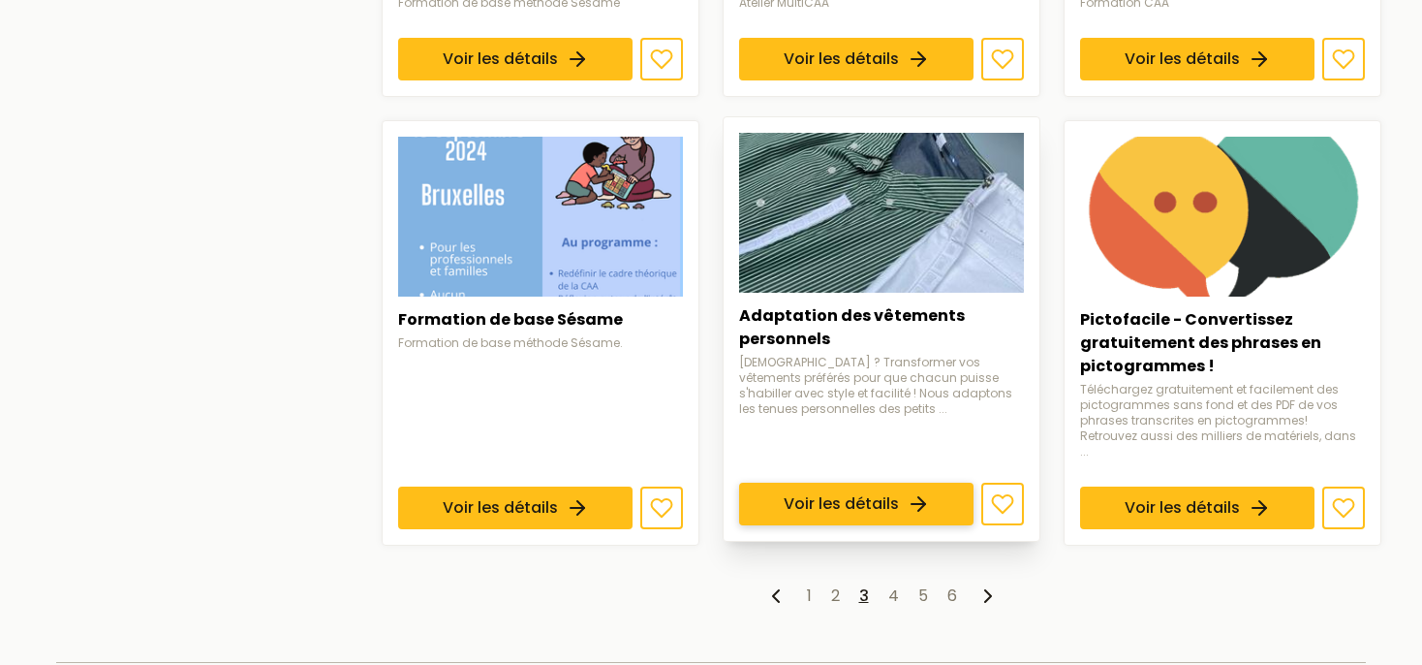
click at [880, 482] on link "Voir les détails" at bounding box center [856, 503] width 234 height 43
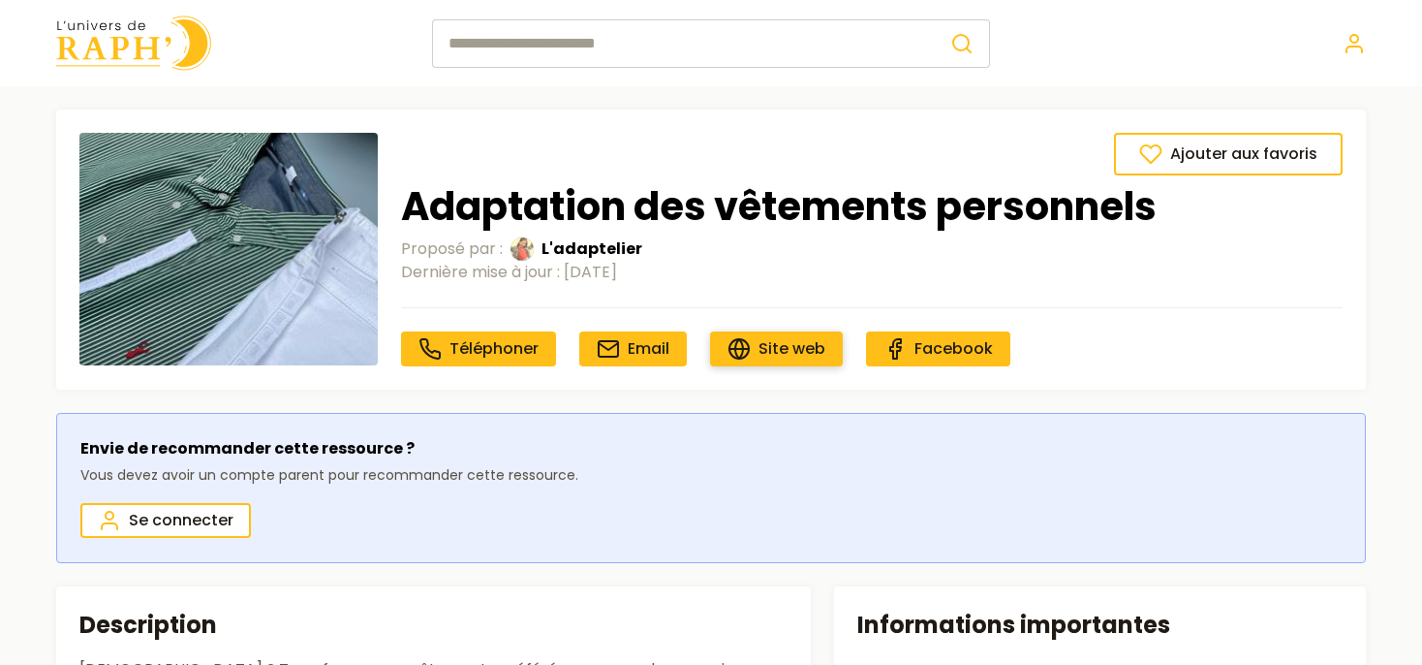
click at [784, 351] on span "Site web" at bounding box center [792, 348] width 67 height 22
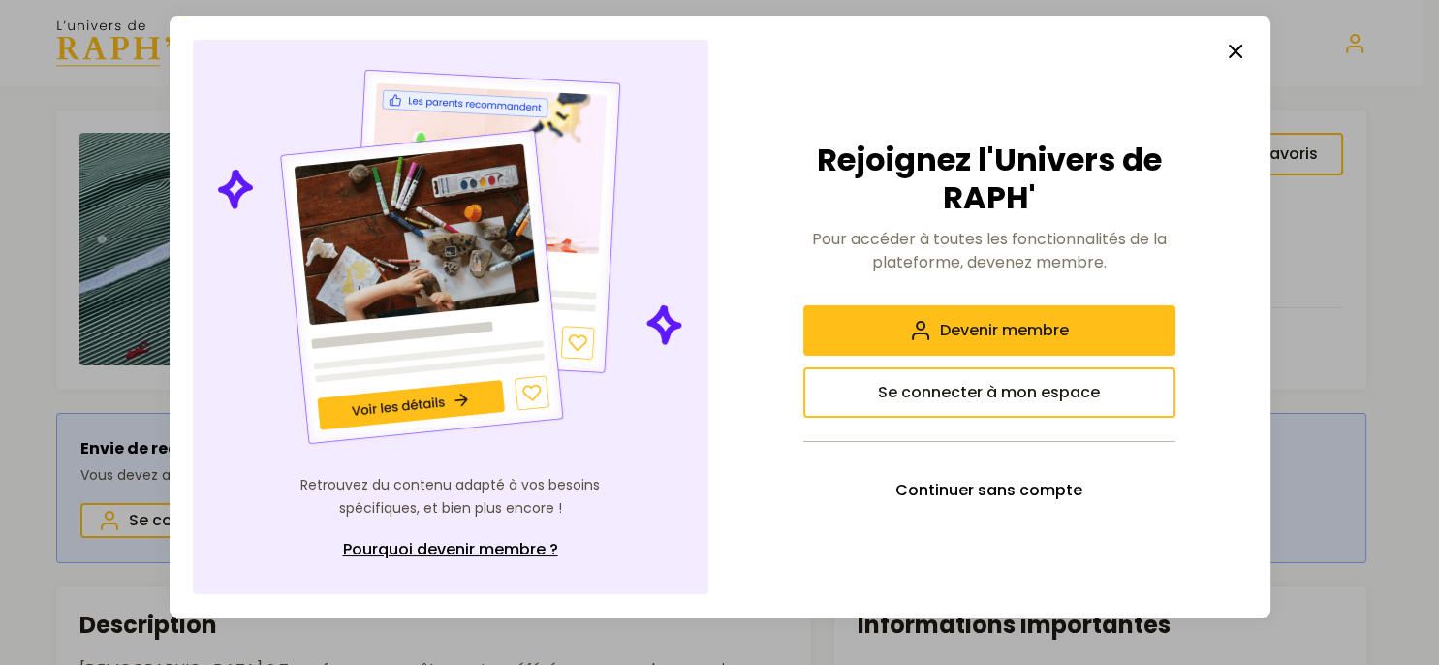
click at [1224, 50] on icon "button" at bounding box center [1235, 51] width 23 height 23
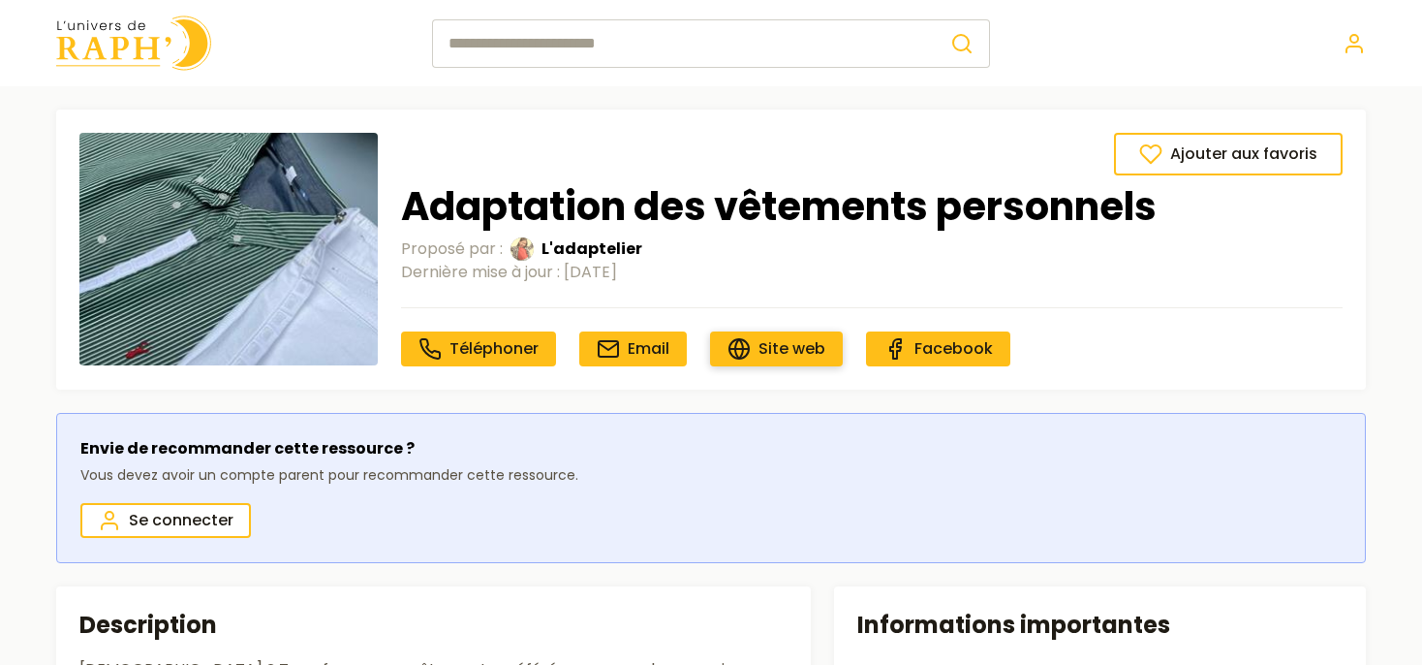
click at [777, 351] on span "Site web" at bounding box center [792, 348] width 67 height 22
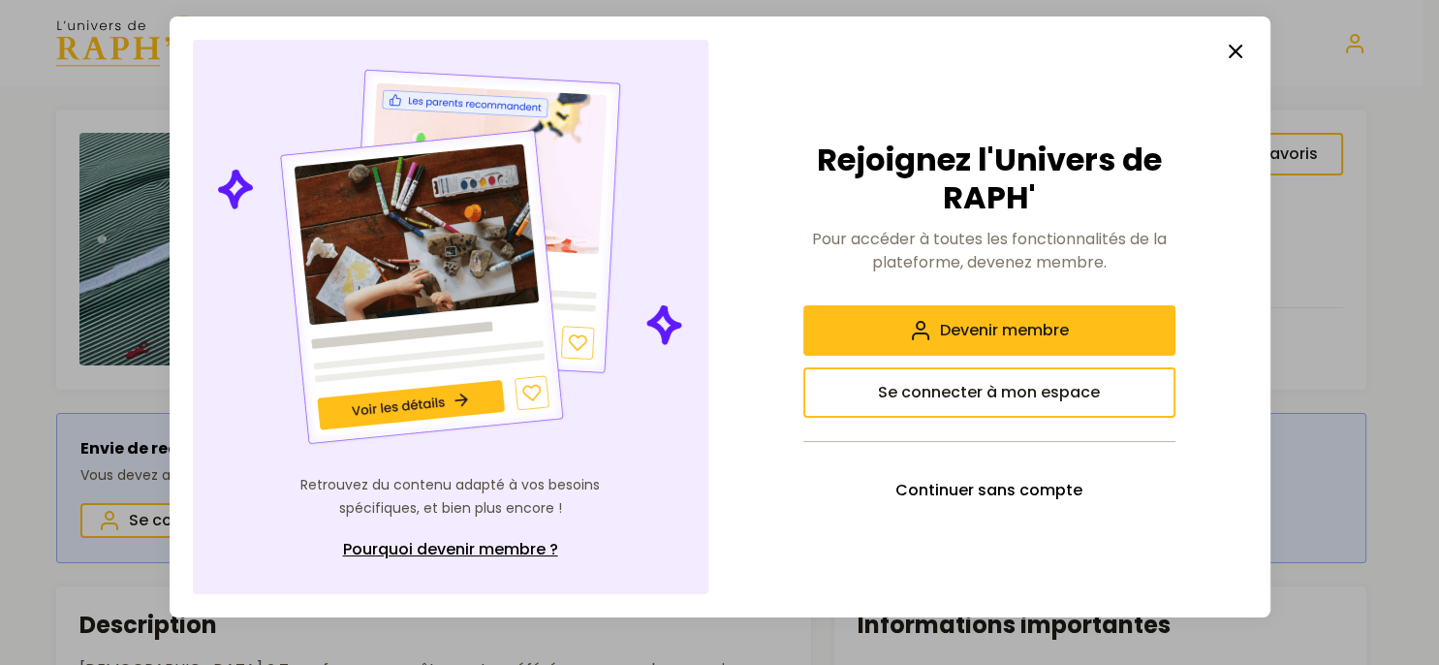
click at [1225, 52] on icon "button" at bounding box center [1235, 51] width 23 height 23
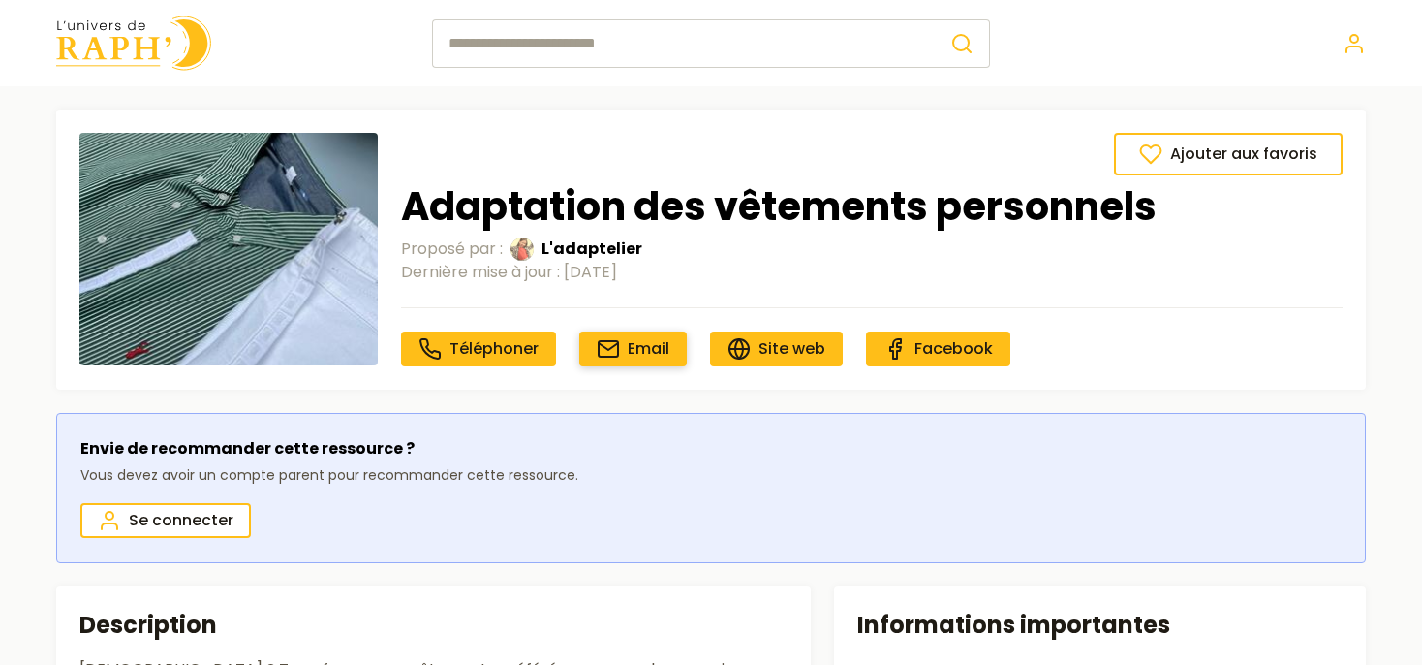
click at [636, 351] on span "Email" at bounding box center [649, 348] width 42 height 22
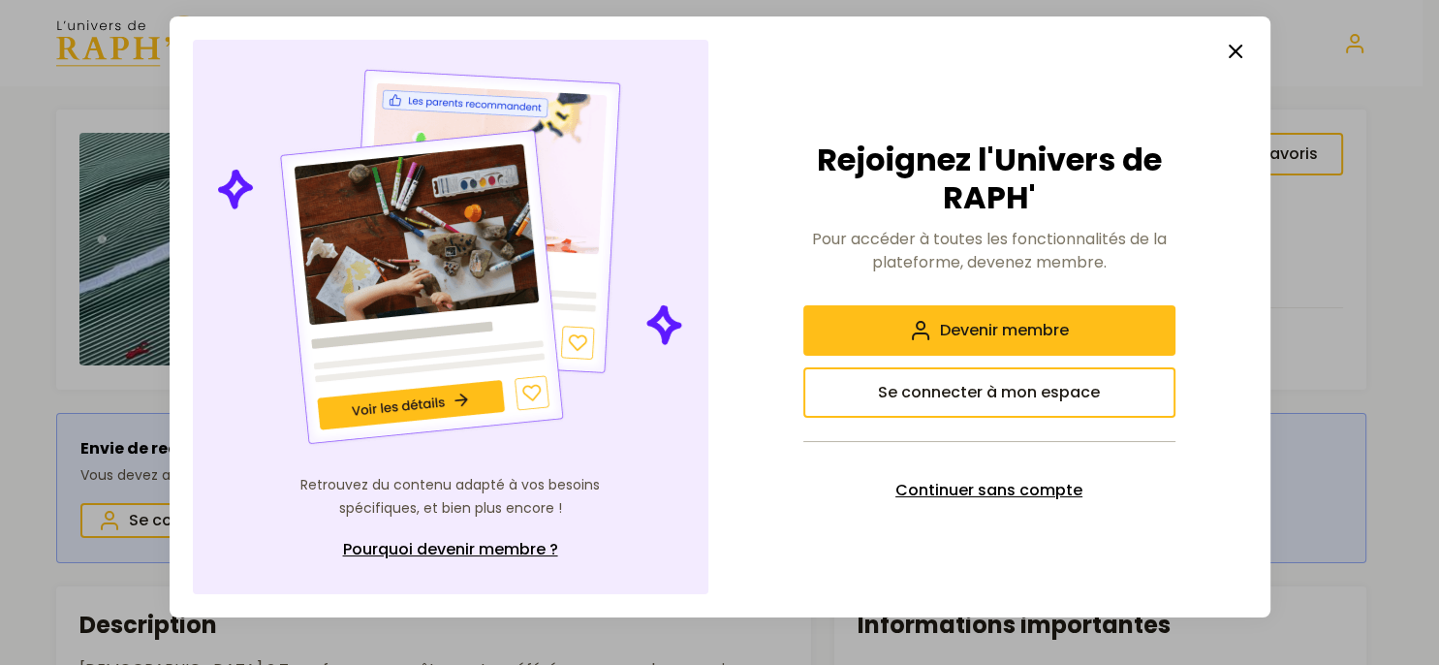
click at [984, 474] on button "Continuer sans compte" at bounding box center [989, 490] width 372 height 50
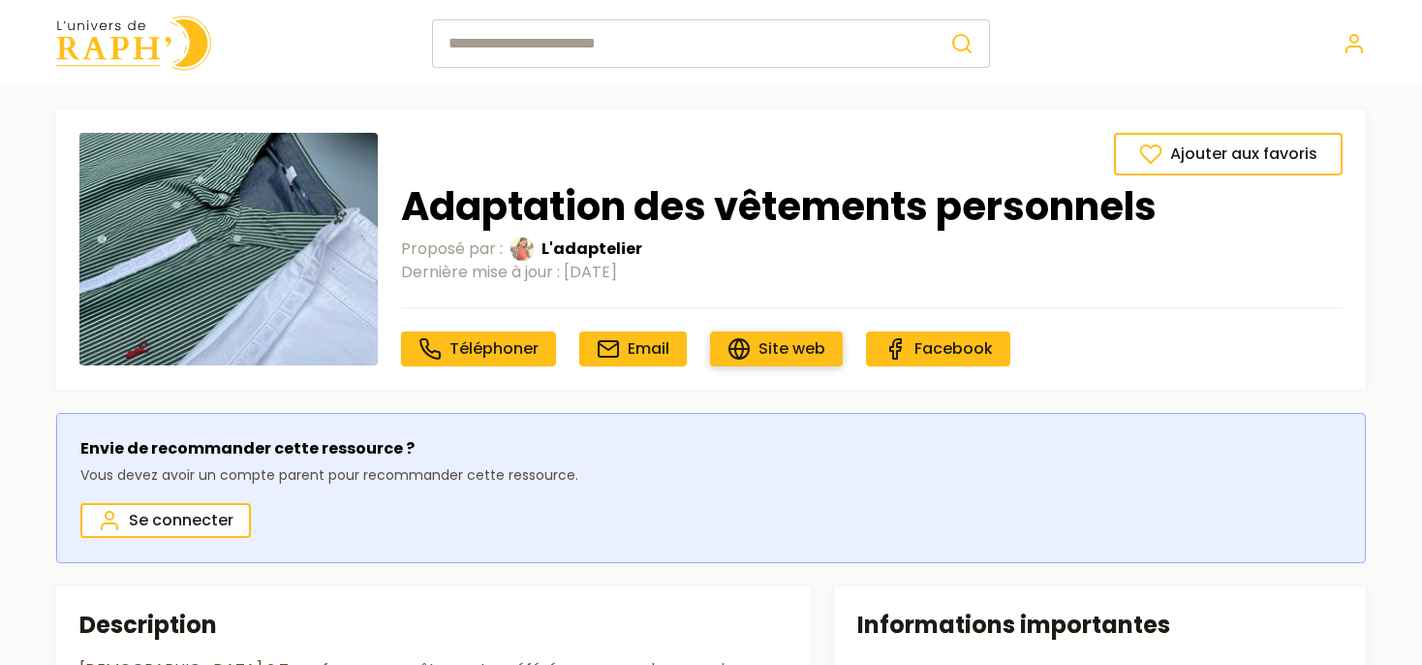
click at [792, 346] on span "Site web" at bounding box center [792, 348] width 67 height 22
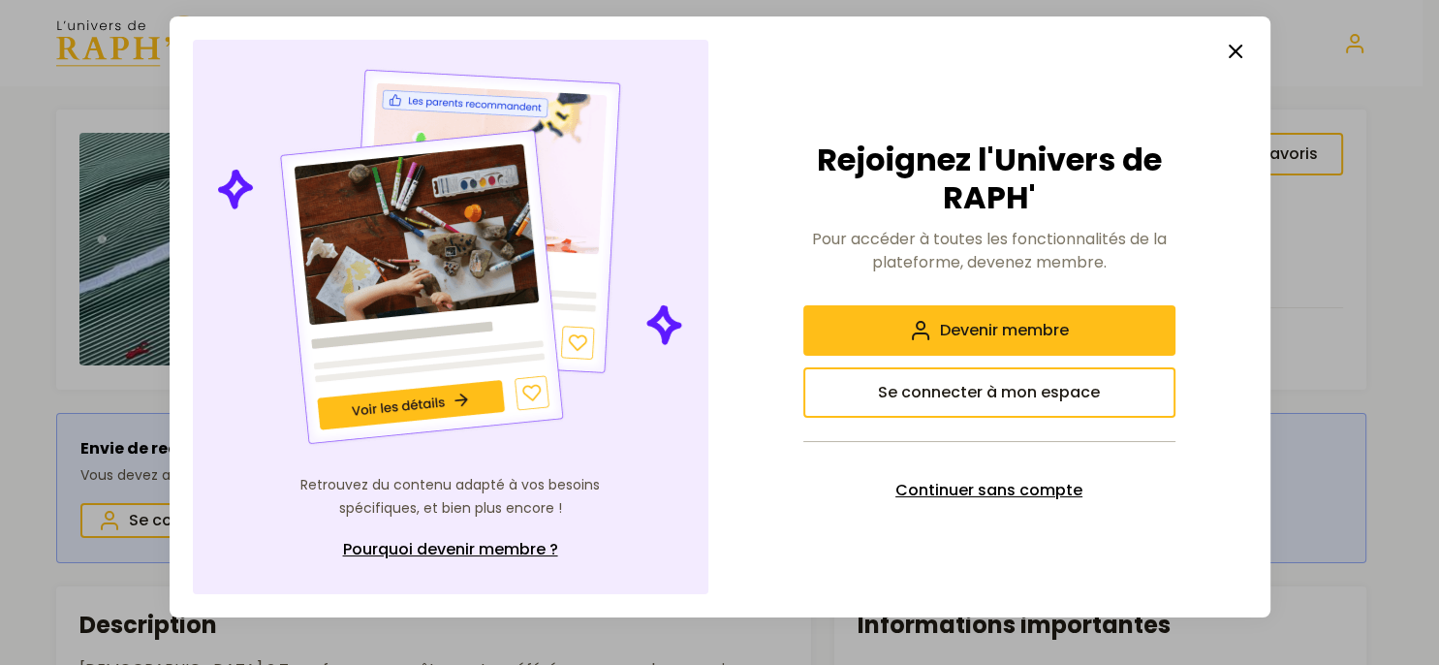
click at [995, 484] on span "Continuer sans compte" at bounding box center [988, 490] width 187 height 23
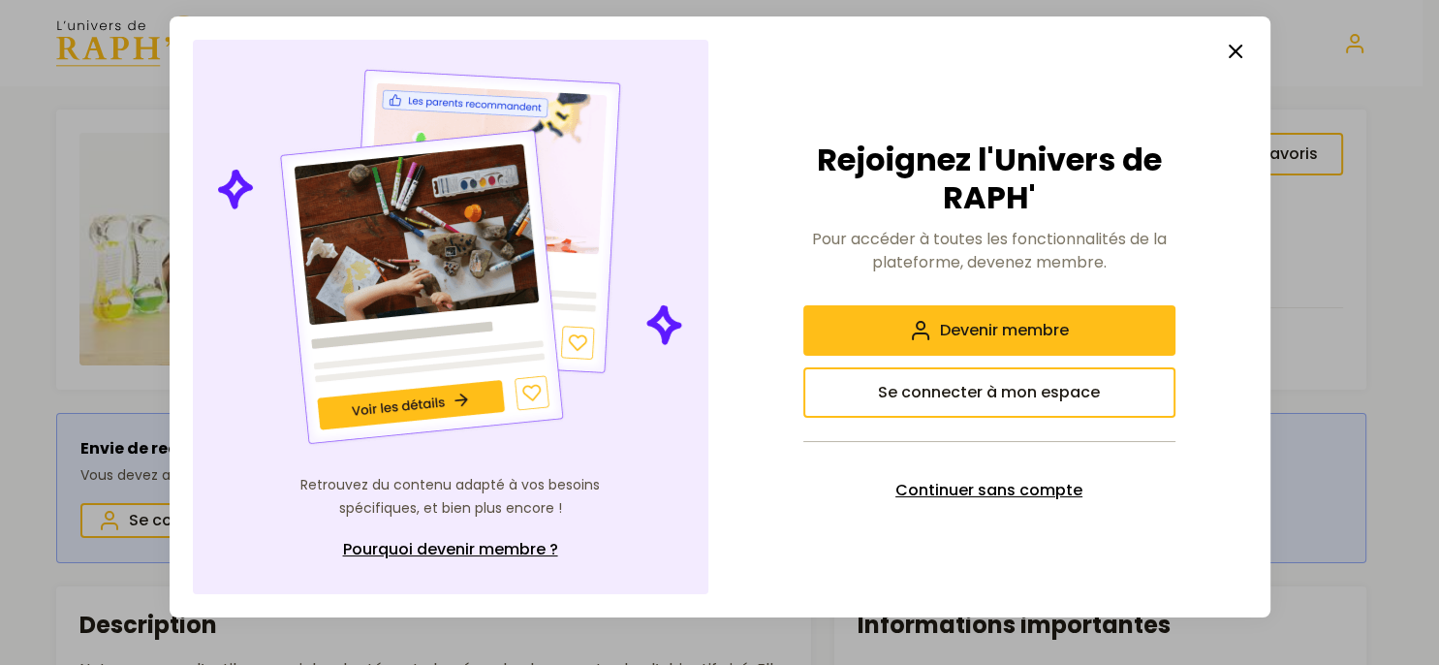
click at [991, 471] on button "Continuer sans compte" at bounding box center [989, 490] width 372 height 50
